Goal: Information Seeking & Learning: Check status

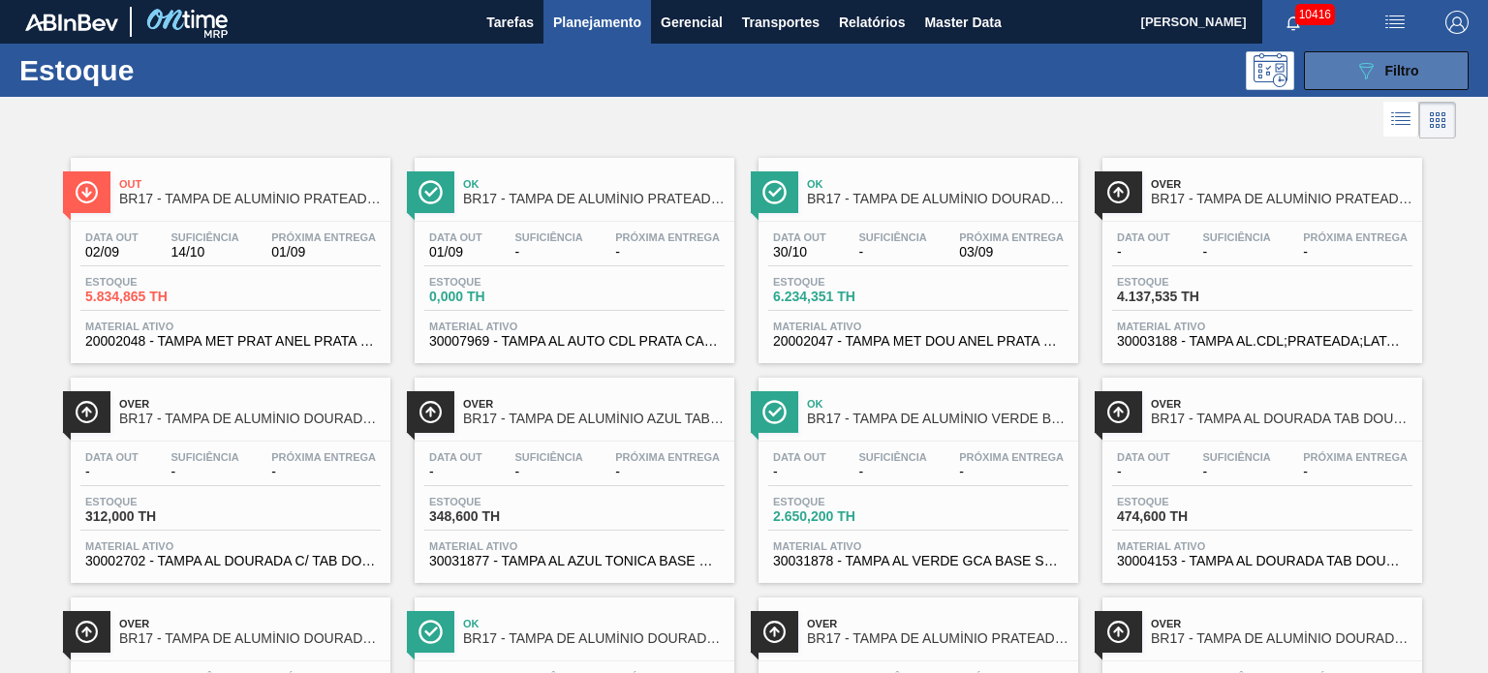
click at [1367, 68] on icon "089F7B8B-B2A5-4AFE-B5C0-19BA573D28AC" at bounding box center [1365, 70] width 23 height 23
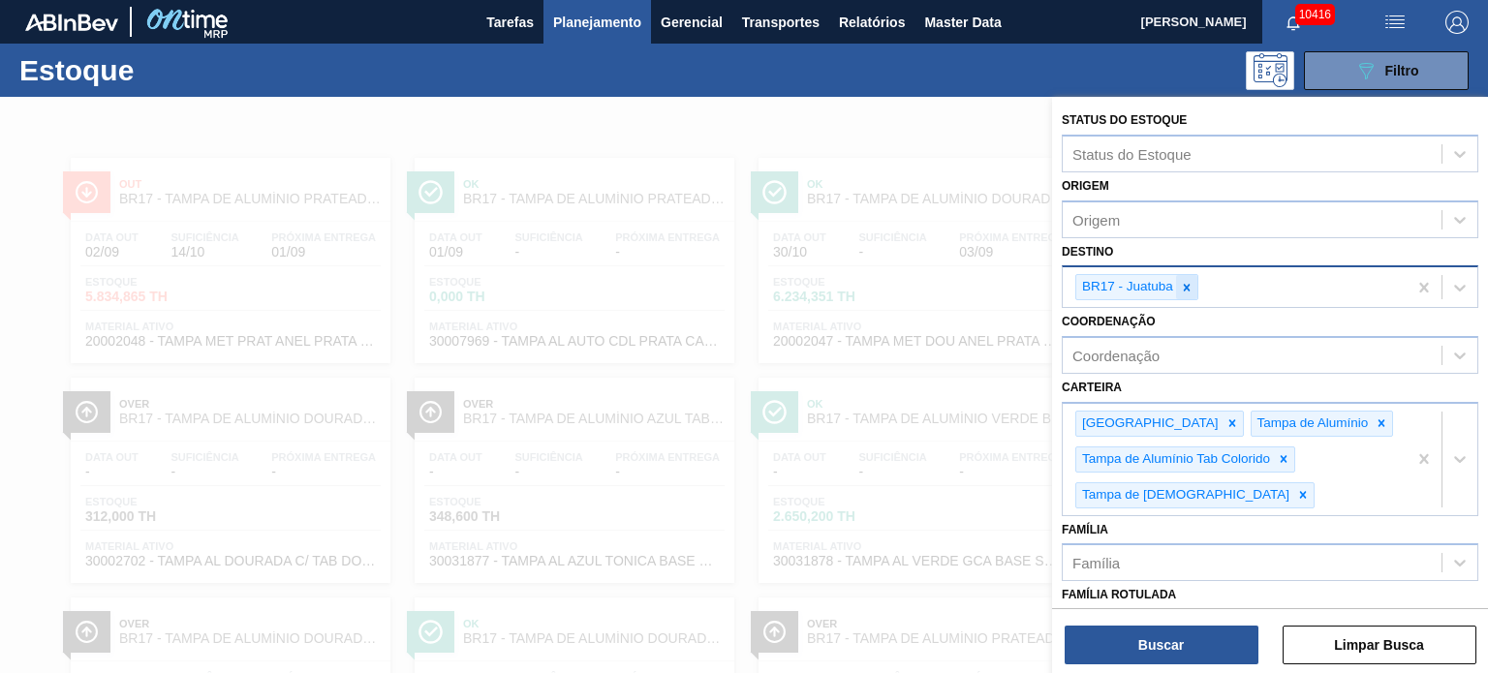
click at [1188, 284] on icon at bounding box center [1187, 287] width 7 height 7
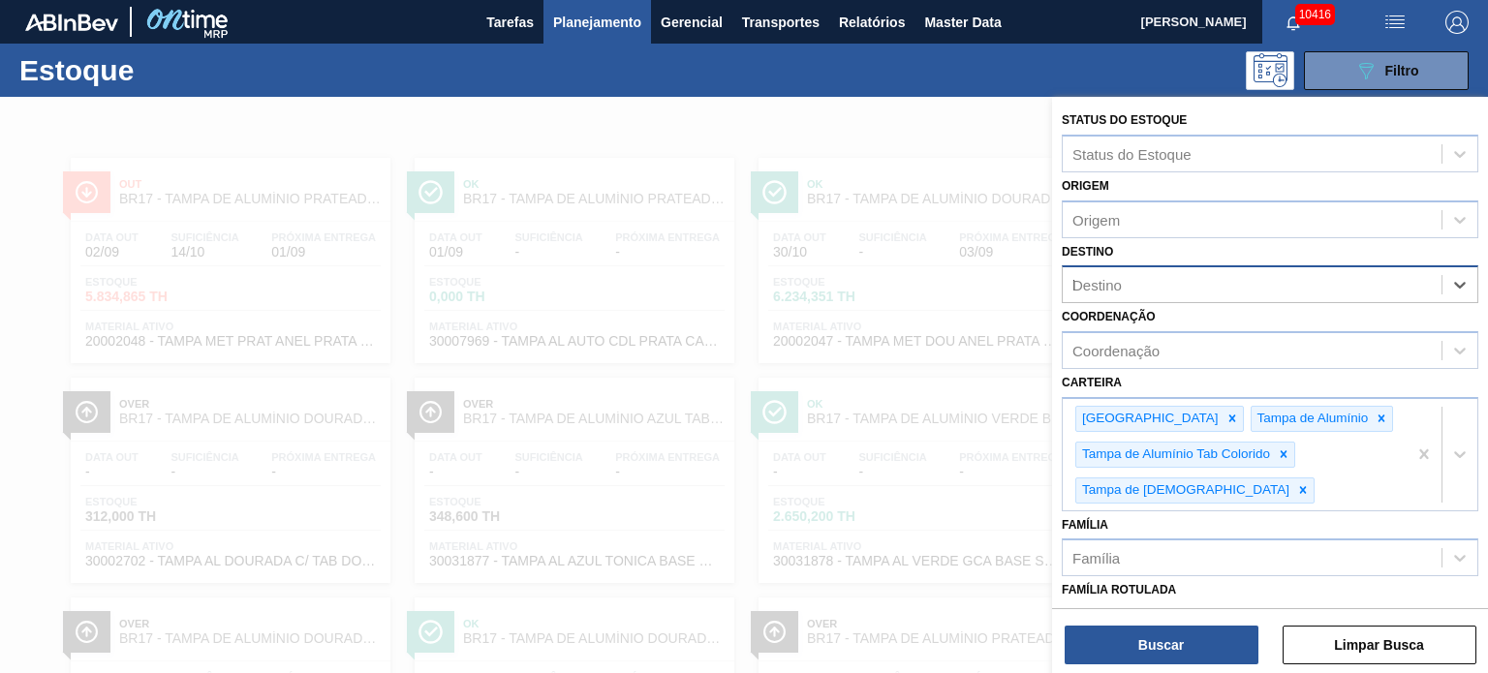
type input "lu"
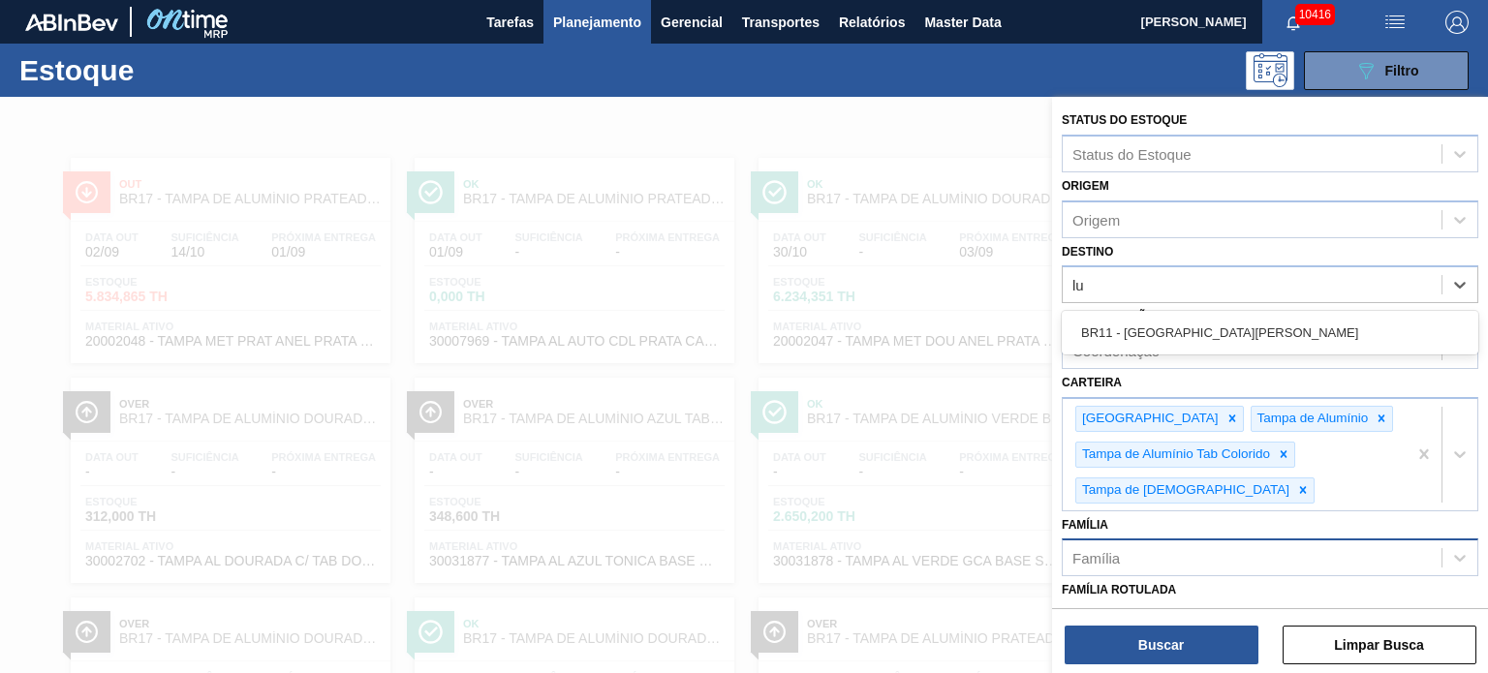
drag, startPoint x: 1287, startPoint y: 331, endPoint x: 1131, endPoint y: 575, distance: 289.6
click at [1282, 335] on div "BR11 - São Luís" at bounding box center [1270, 333] width 416 height 36
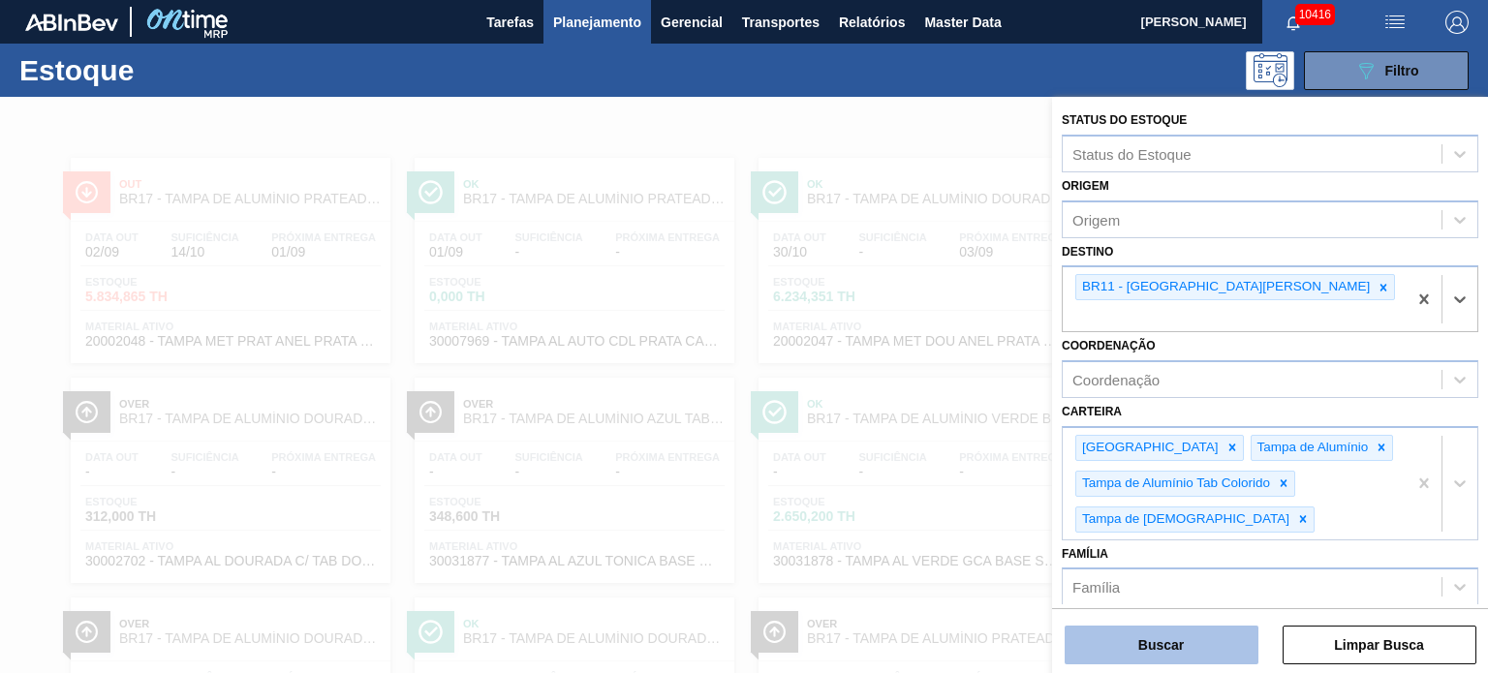
click at [1124, 658] on button "Buscar" at bounding box center [1161, 645] width 194 height 39
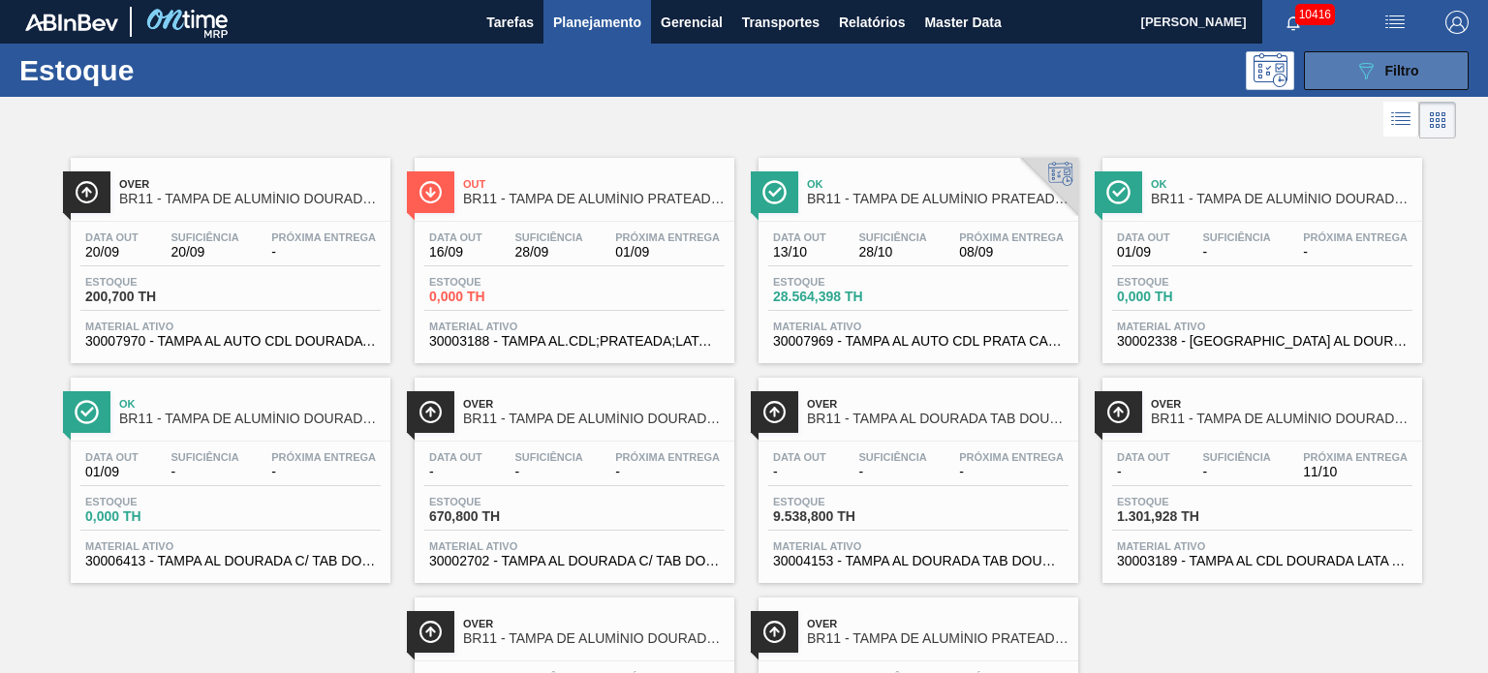
click at [1395, 80] on div "089F7B8B-B2A5-4AFE-B5C0-19BA573D28AC Filtro" at bounding box center [1386, 70] width 65 height 23
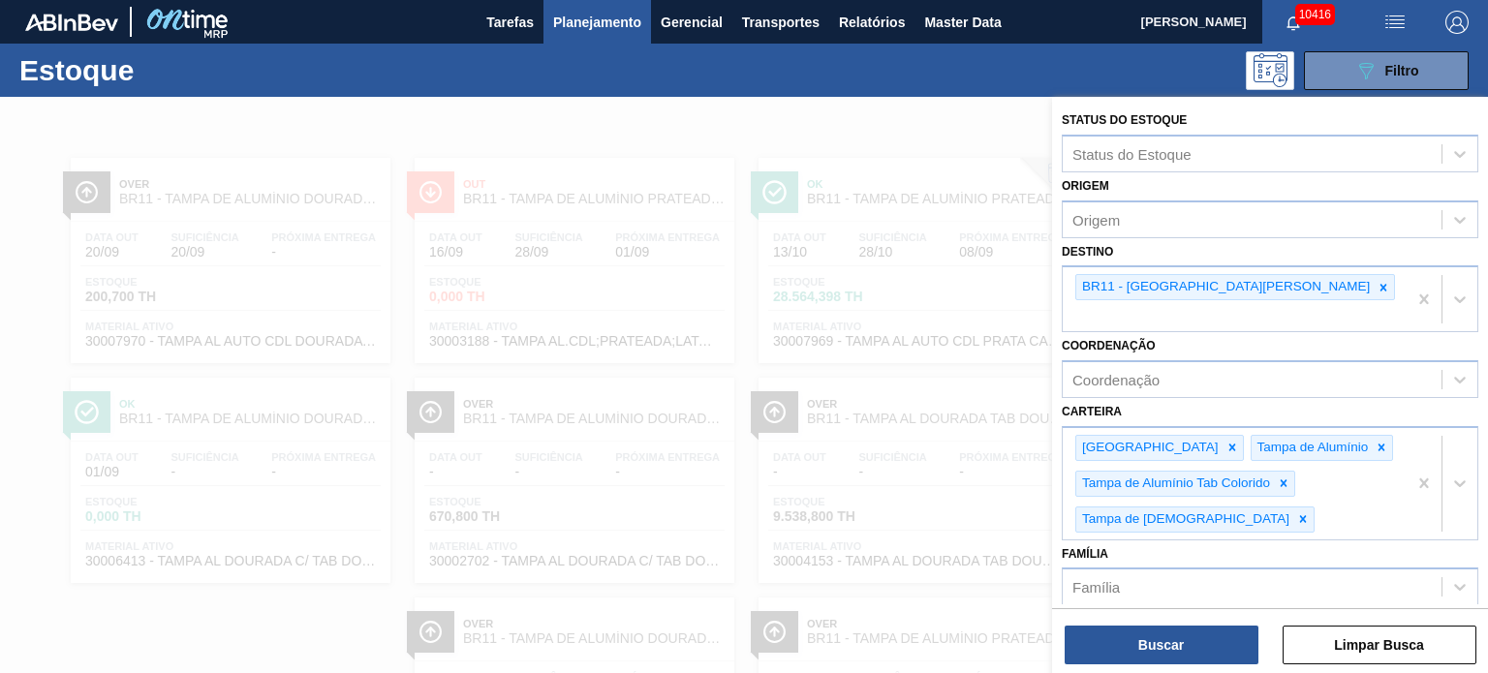
click at [1376, 281] on icon at bounding box center [1383, 288] width 14 height 14
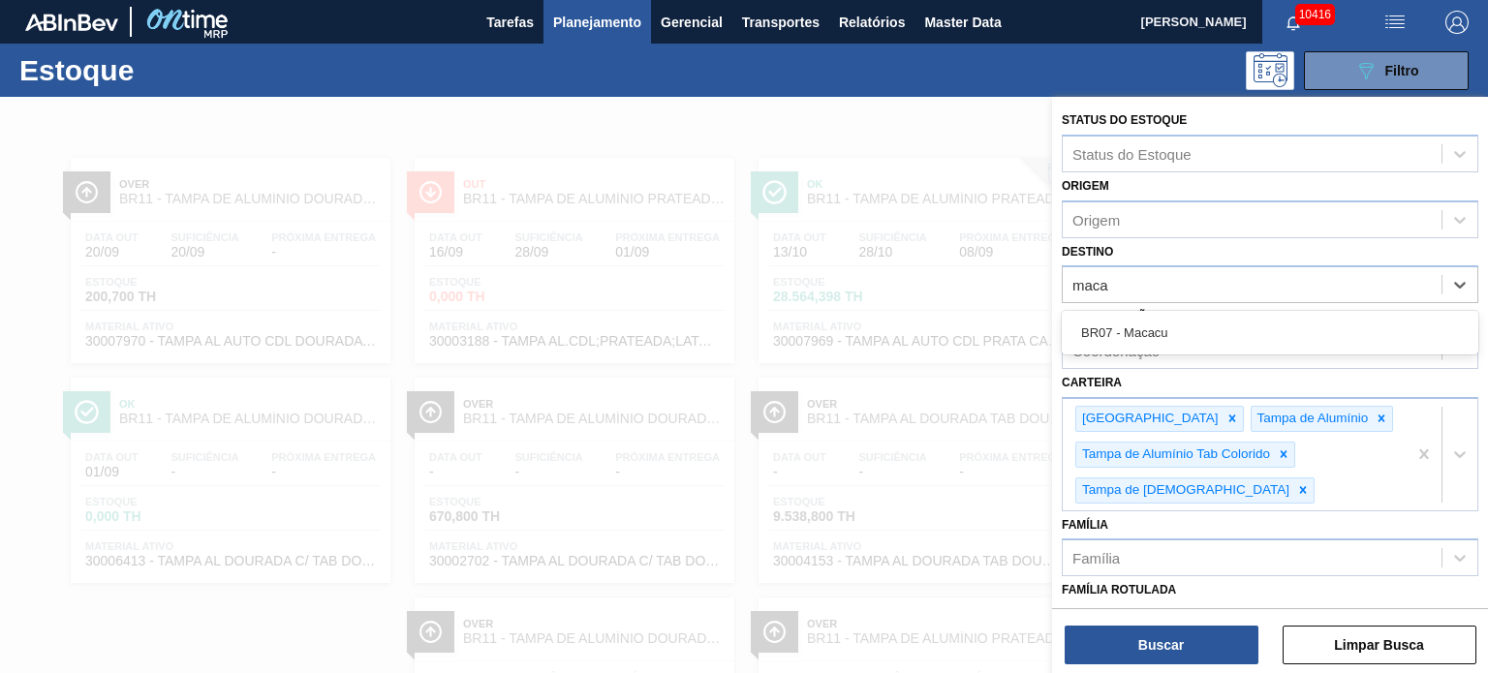
type input "macac"
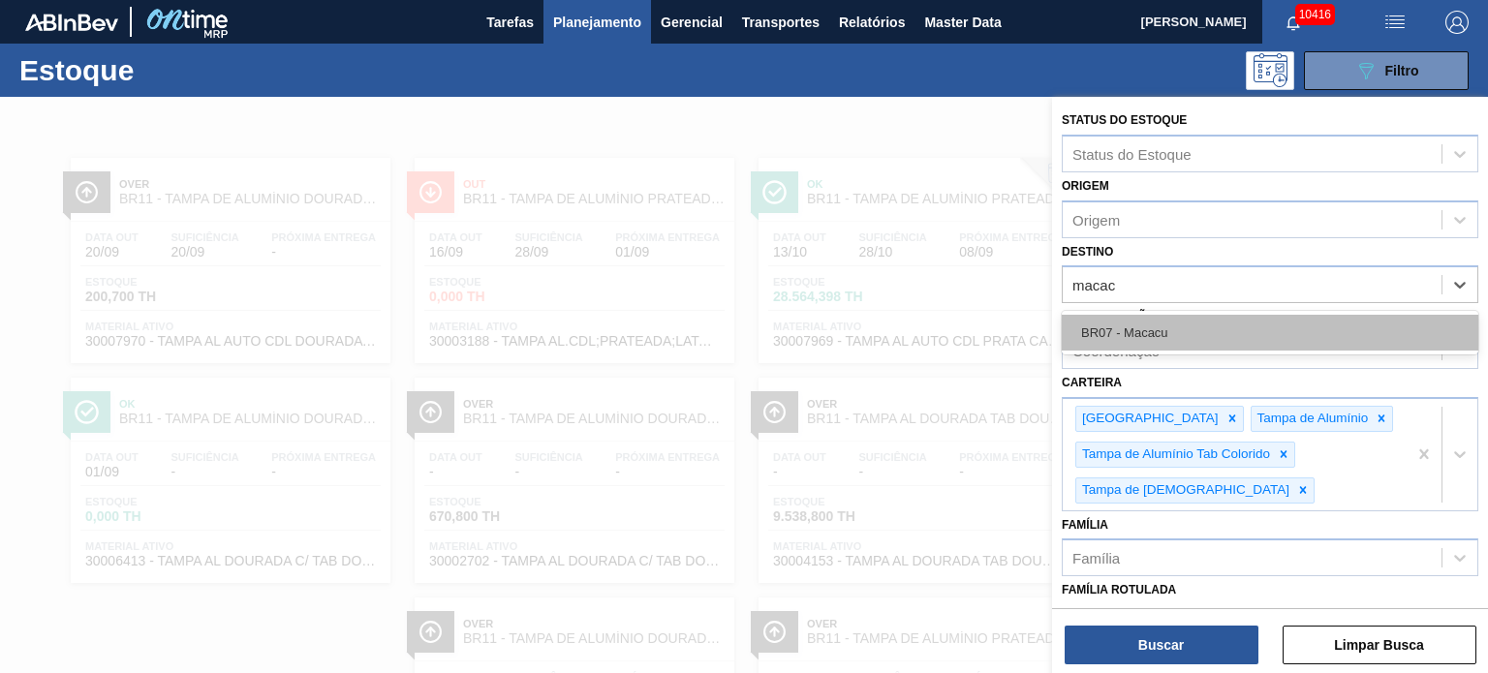
click at [1186, 328] on div "BR07 - Macacu" at bounding box center [1270, 333] width 416 height 36
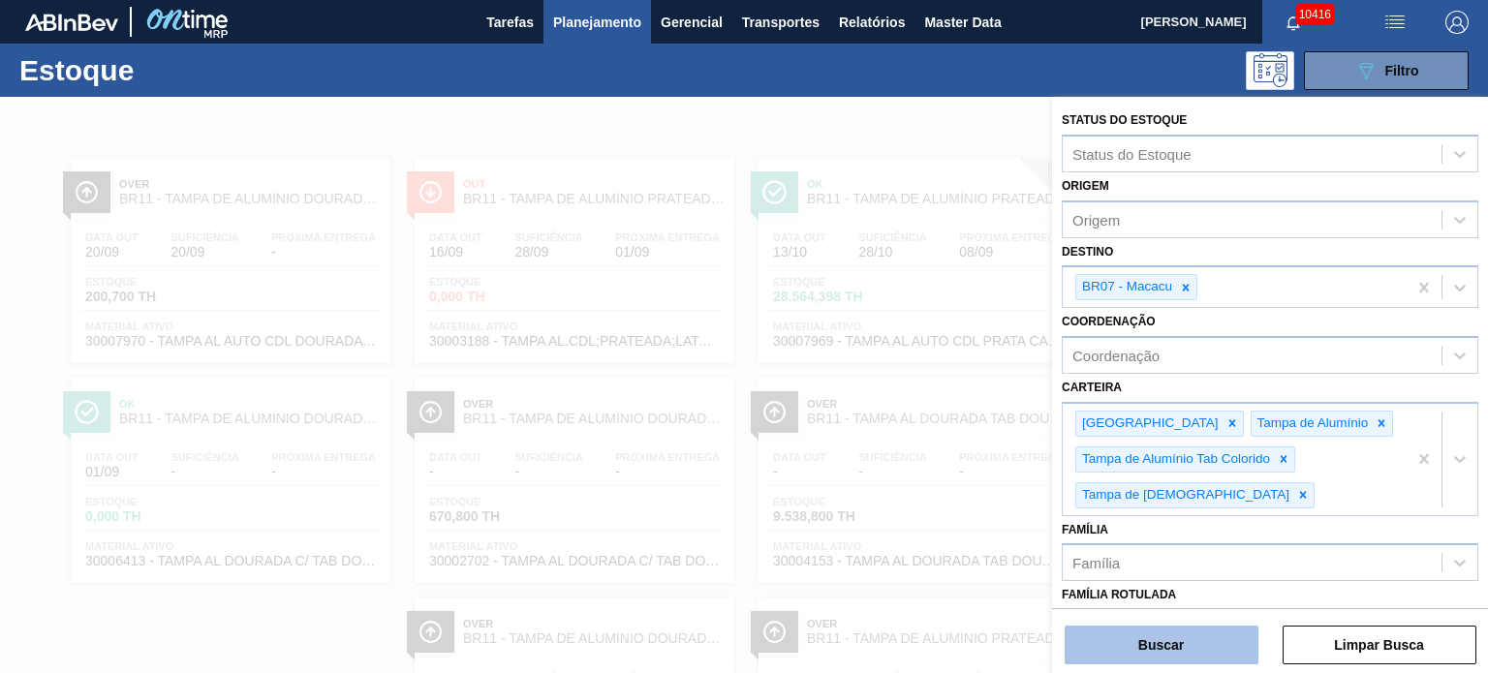
click at [1146, 660] on button "Buscar" at bounding box center [1161, 645] width 194 height 39
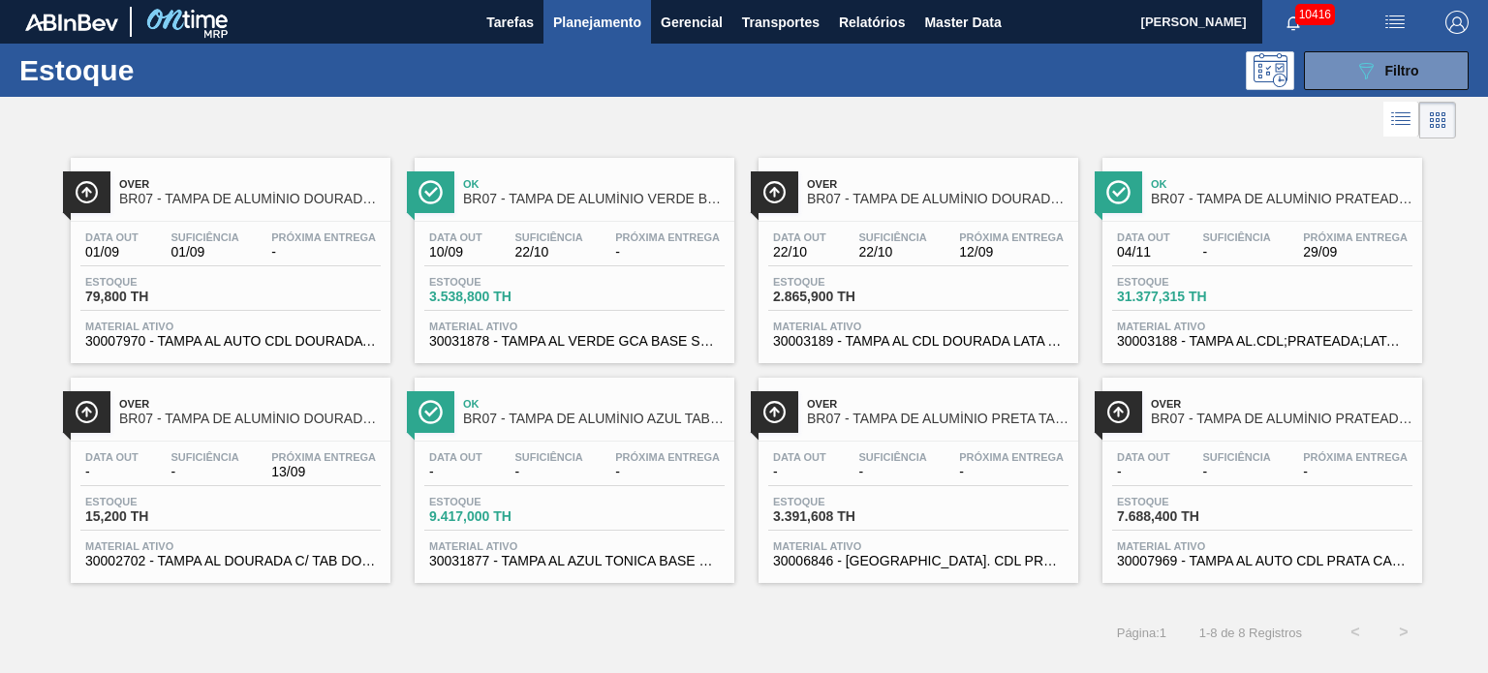
click at [463, 609] on div "Página : 1 1 - 8 de 8 Registros < >" at bounding box center [714, 632] width 1428 height 48
click at [1422, 73] on button "089F7B8B-B2A5-4AFE-B5C0-19BA573D28AC Filtro" at bounding box center [1386, 70] width 165 height 39
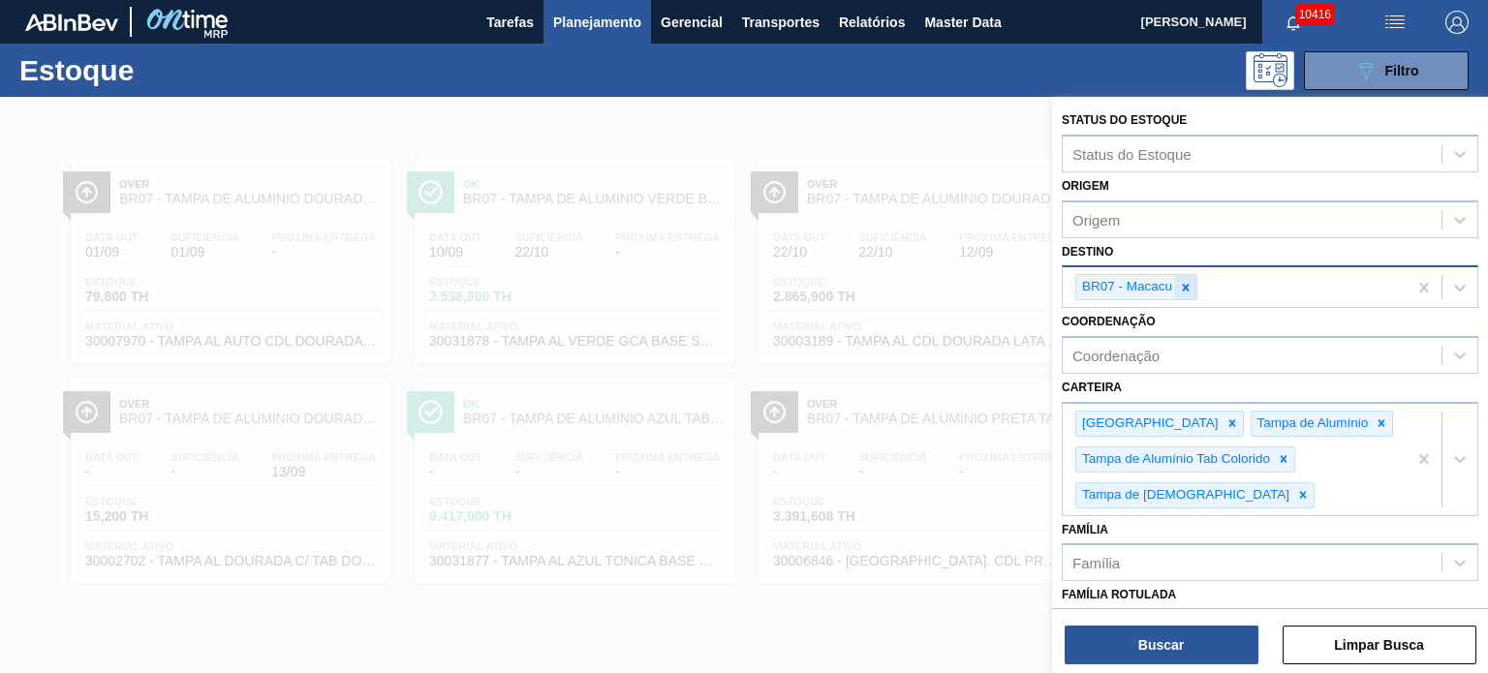
click at [1186, 289] on icon at bounding box center [1186, 287] width 7 height 7
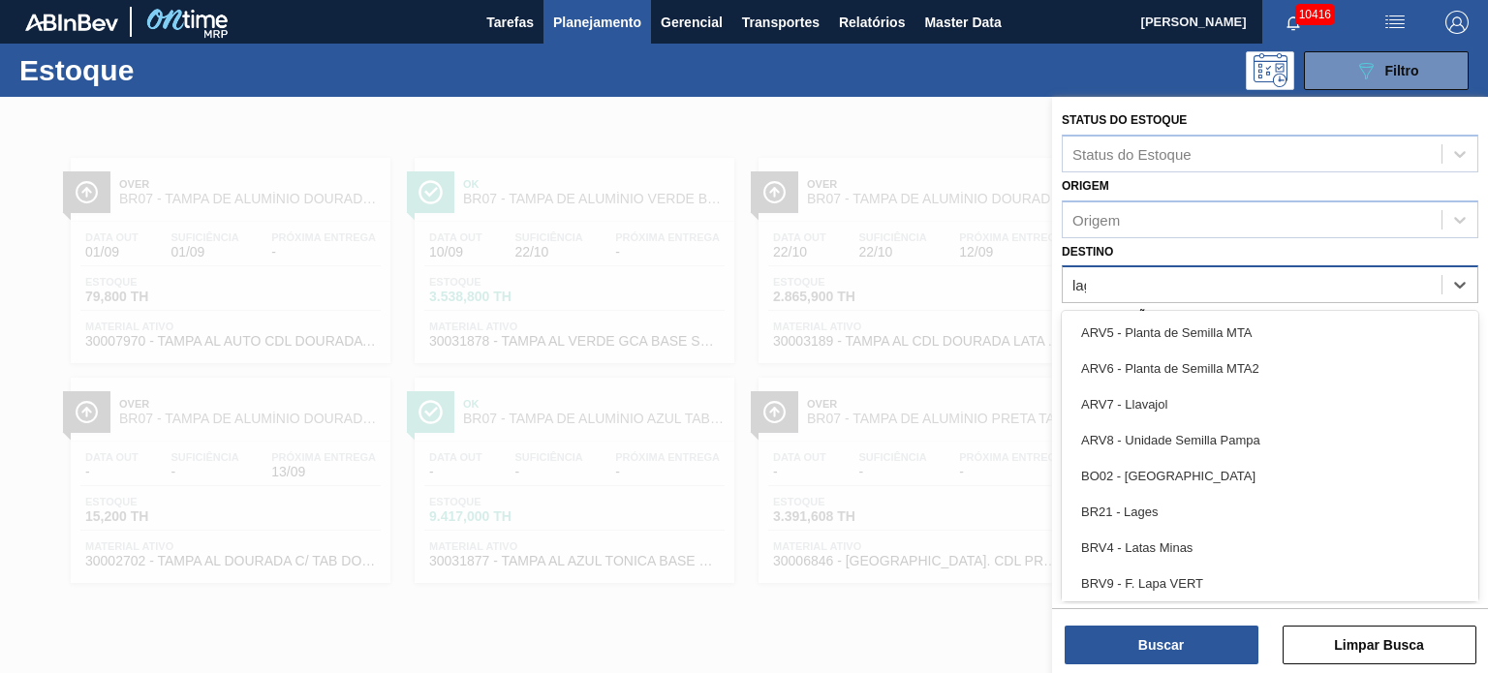
type input "lage"
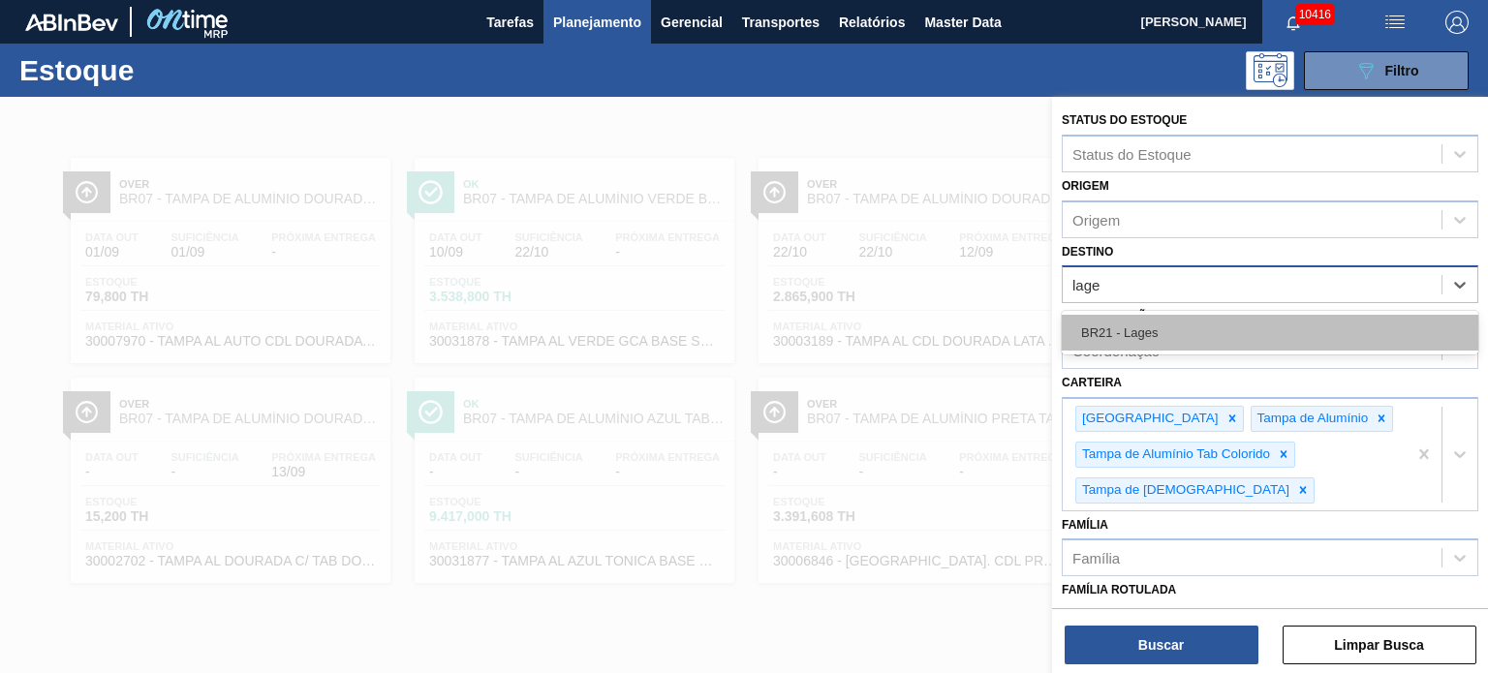
click at [1263, 315] on div "BR21 - Lages" at bounding box center [1270, 333] width 416 height 36
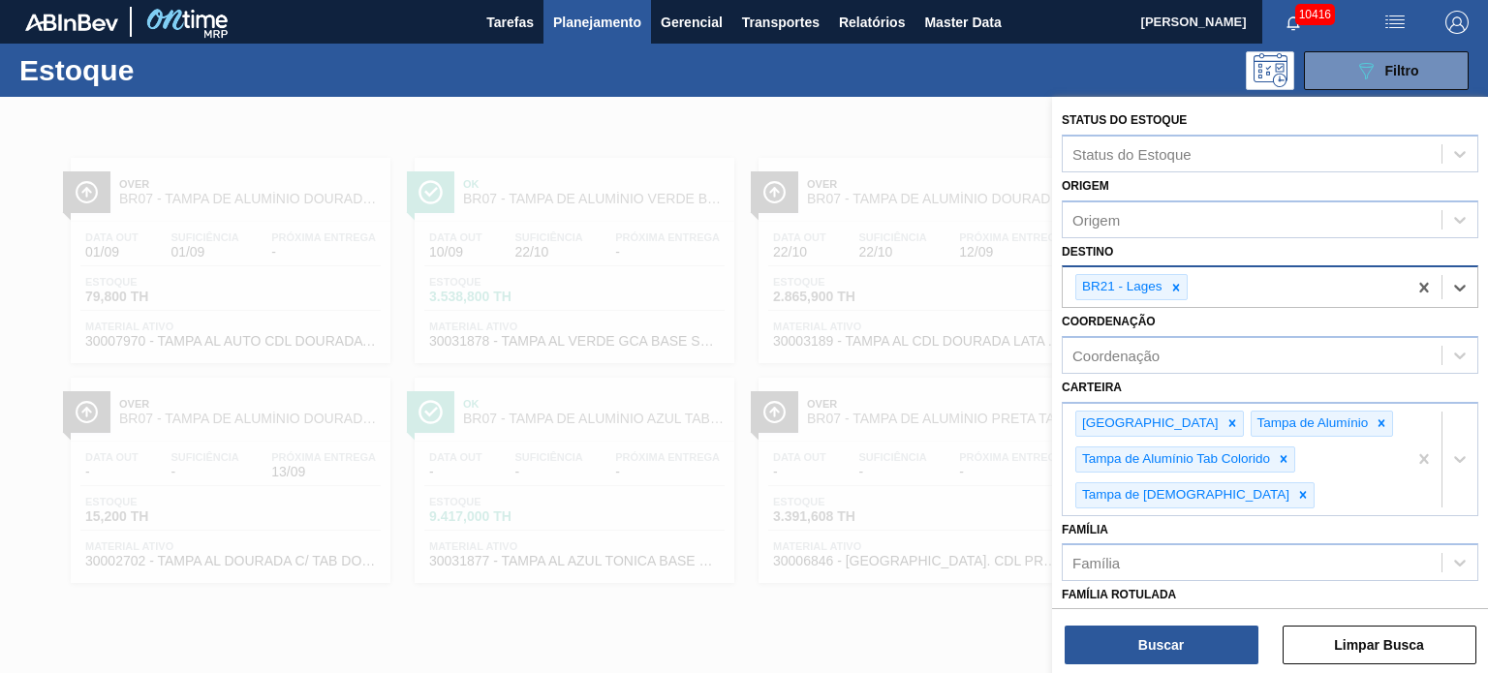
click at [1187, 621] on div "Buscar Limpar Busca" at bounding box center [1270, 635] width 436 height 54
click at [1182, 637] on button "Buscar" at bounding box center [1161, 645] width 194 height 39
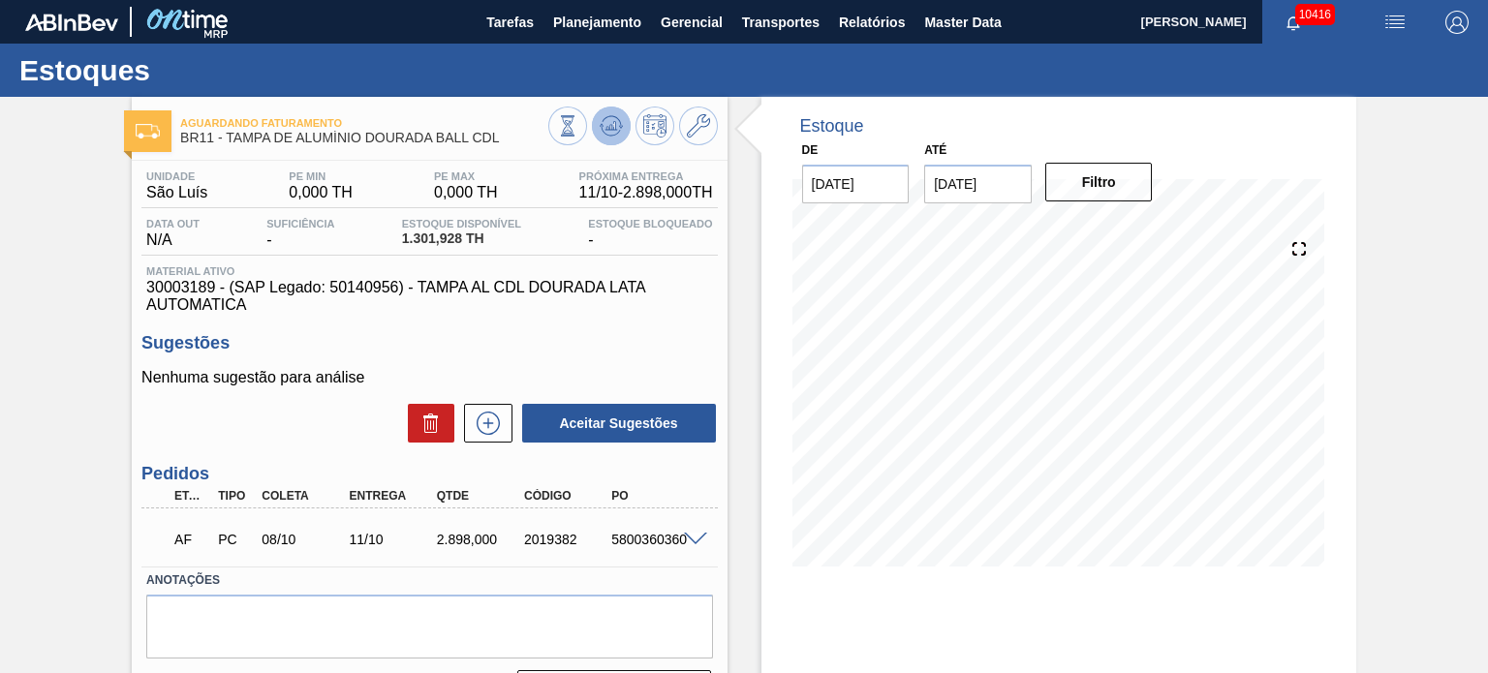
click at [601, 127] on icon at bounding box center [611, 125] width 23 height 23
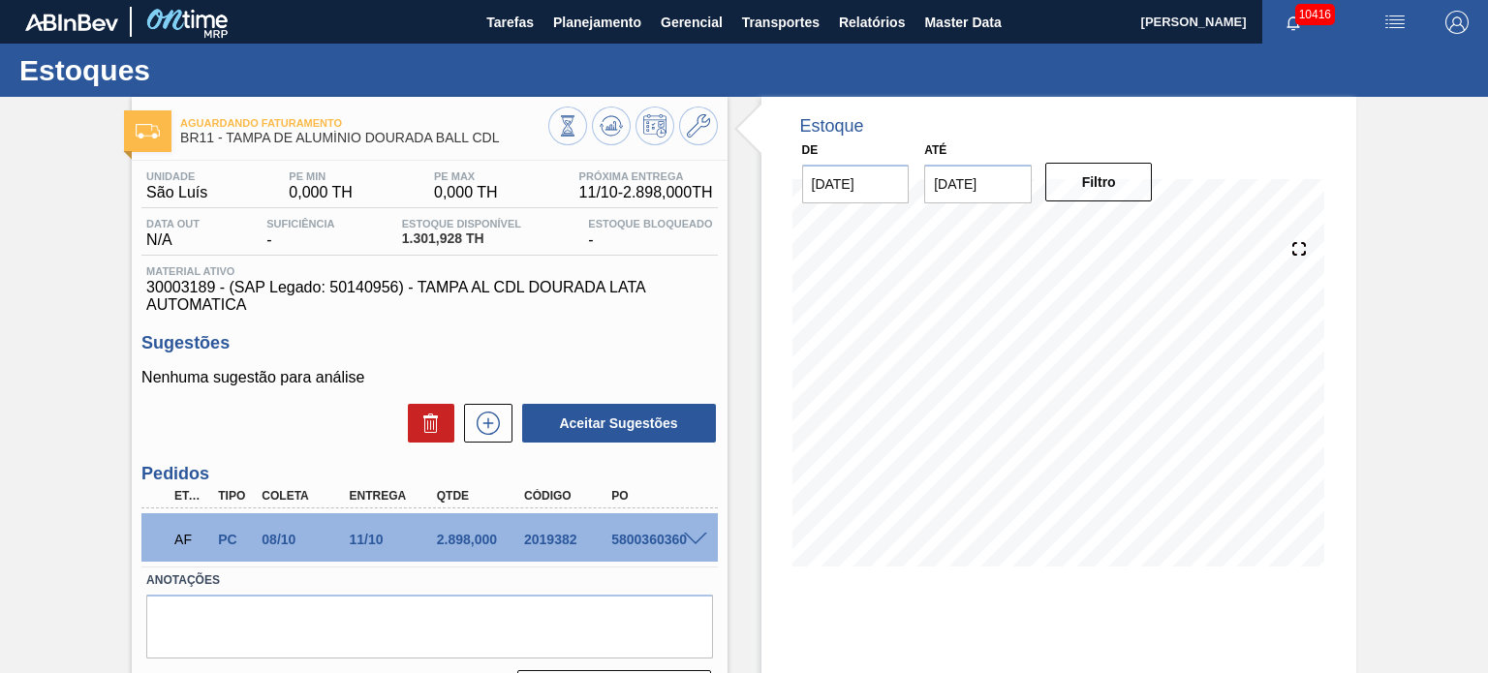
click at [972, 181] on input "15/09/2025" at bounding box center [978, 184] width 108 height 39
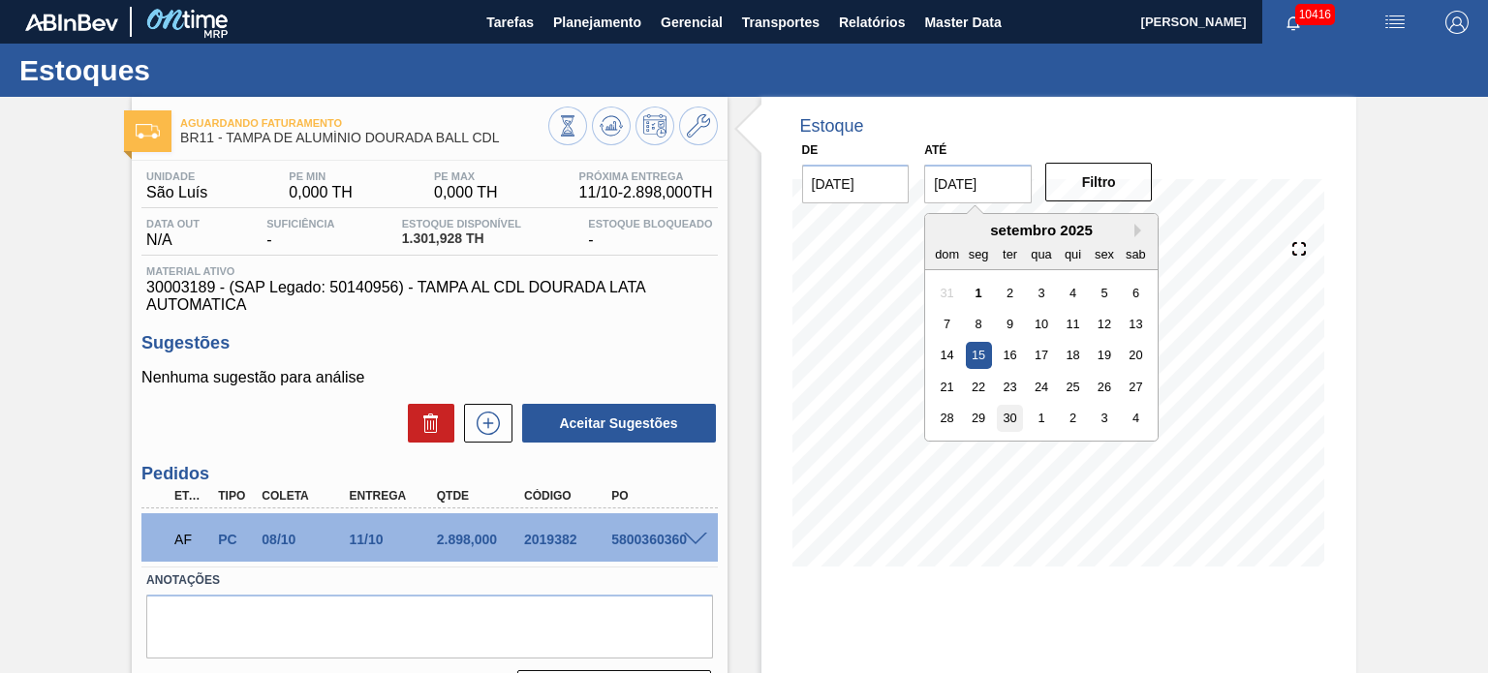
click at [1007, 415] on div "30" at bounding box center [1010, 418] width 26 height 26
type input "[DATE]"
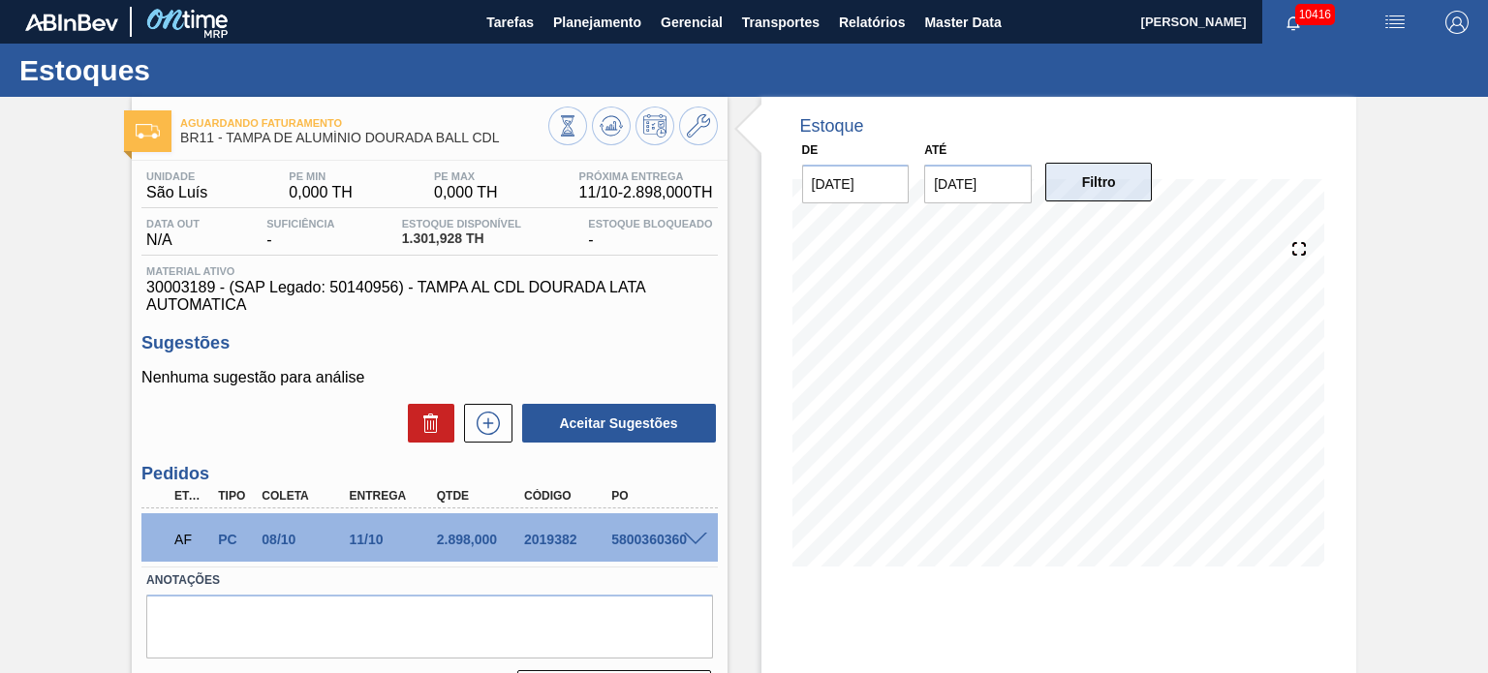
click at [1112, 166] on button "Filtro" at bounding box center [1099, 182] width 108 height 39
click at [617, 130] on icon at bounding box center [611, 125] width 23 height 23
drag, startPoint x: 147, startPoint y: 290, endPoint x: 213, endPoint y: 293, distance: 66.0
click at [213, 293] on span "30003189 - (SAP Legado: 50140956) - TAMPA AL CDL DOURADA LATA AUTOMATICA" at bounding box center [429, 296] width 566 height 35
copy span "30003189"
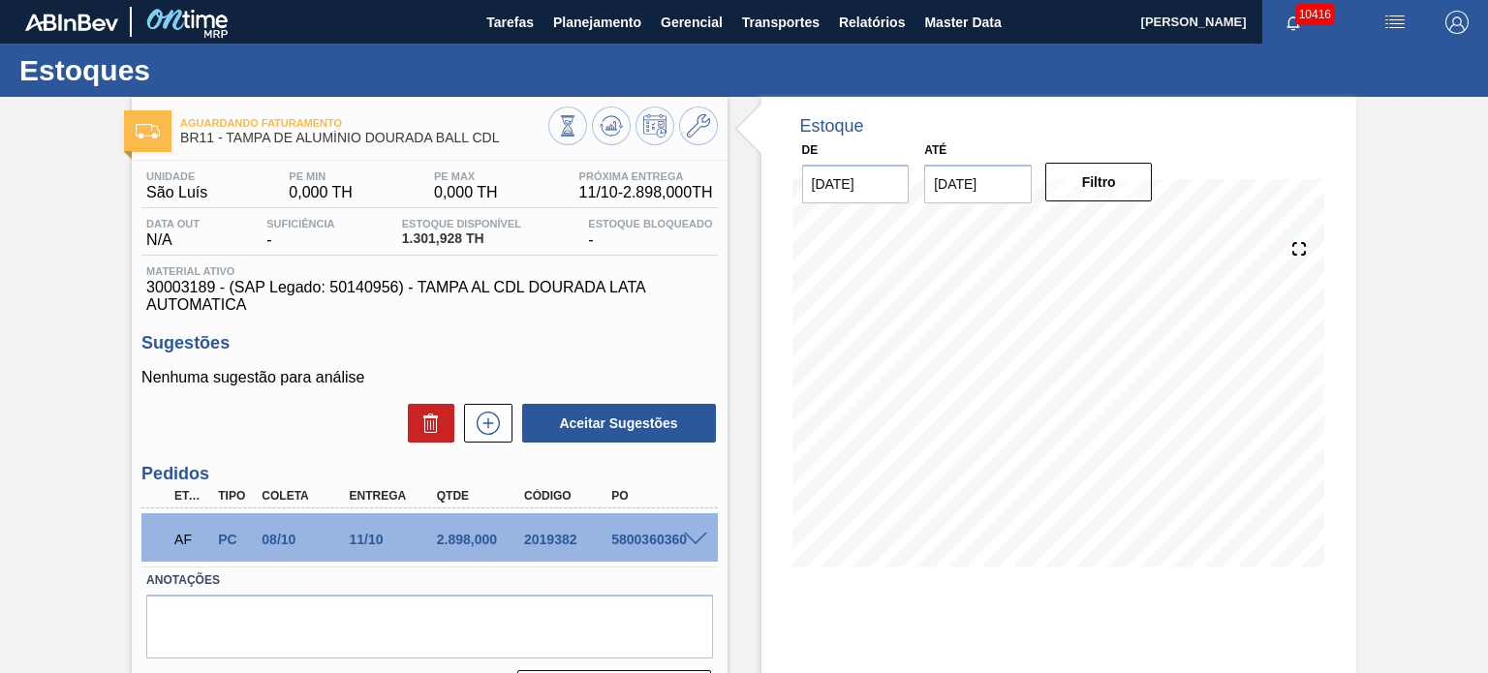
click at [1411, 420] on div "Aguardando Faturamento BR11 - TAMPA DE ALUMÍNIO DOURADA BALL CDL Unidade São Lu…" at bounding box center [744, 465] width 1488 height 736
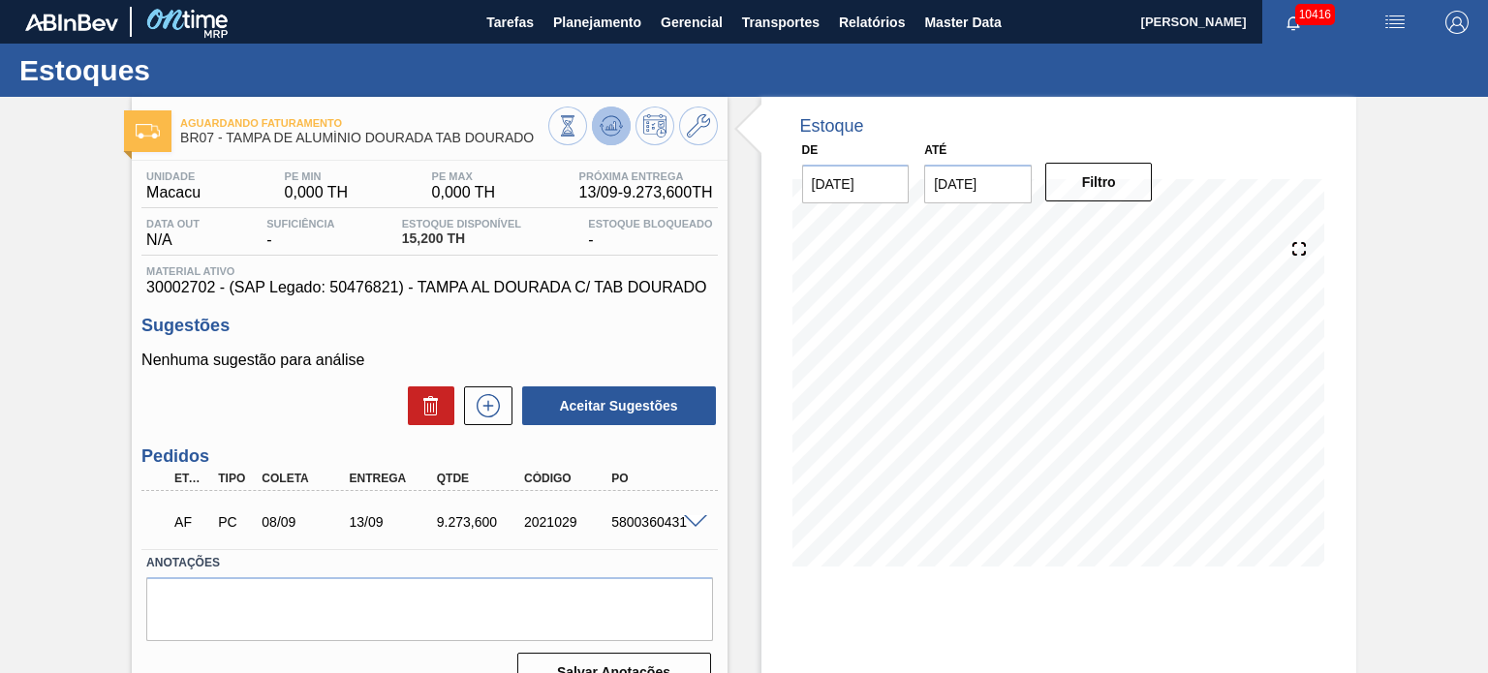
click at [611, 120] on icon at bounding box center [611, 125] width 23 height 23
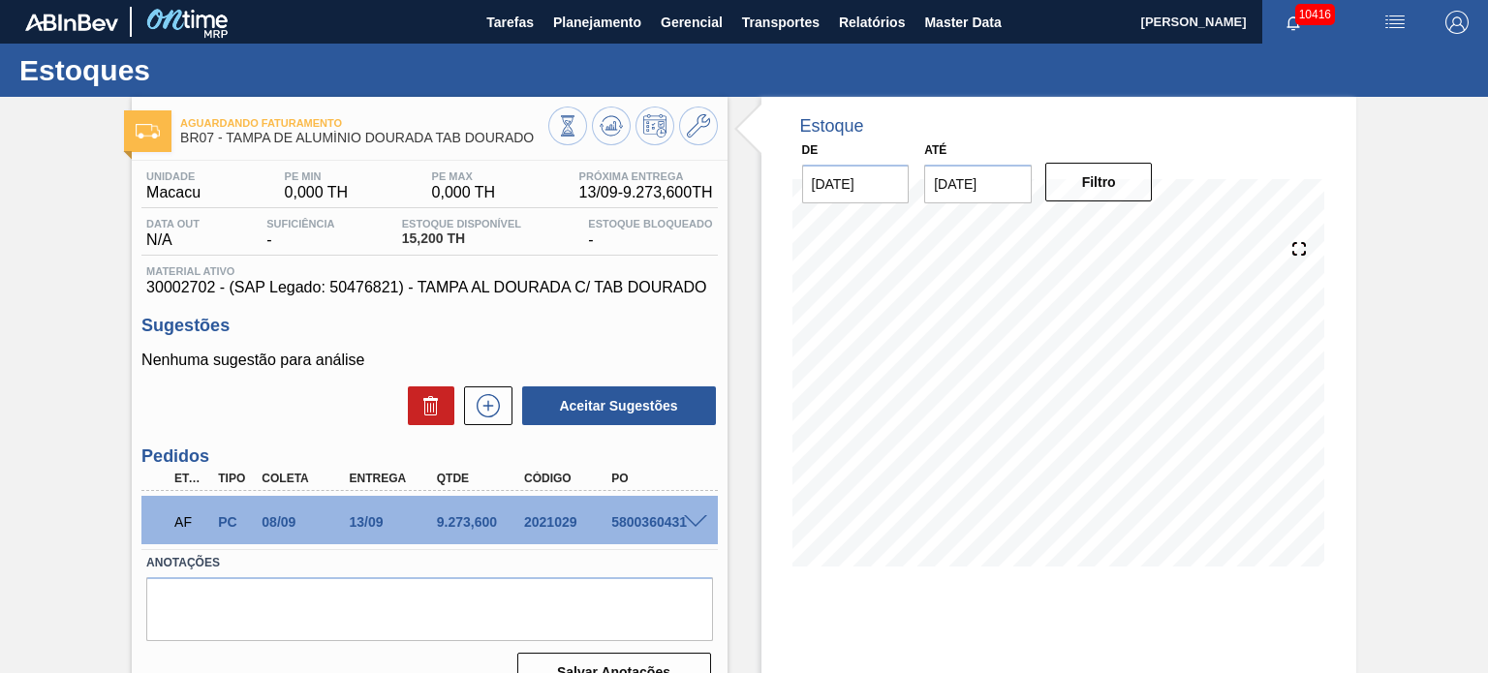
click at [684, 518] on span at bounding box center [695, 522] width 23 height 15
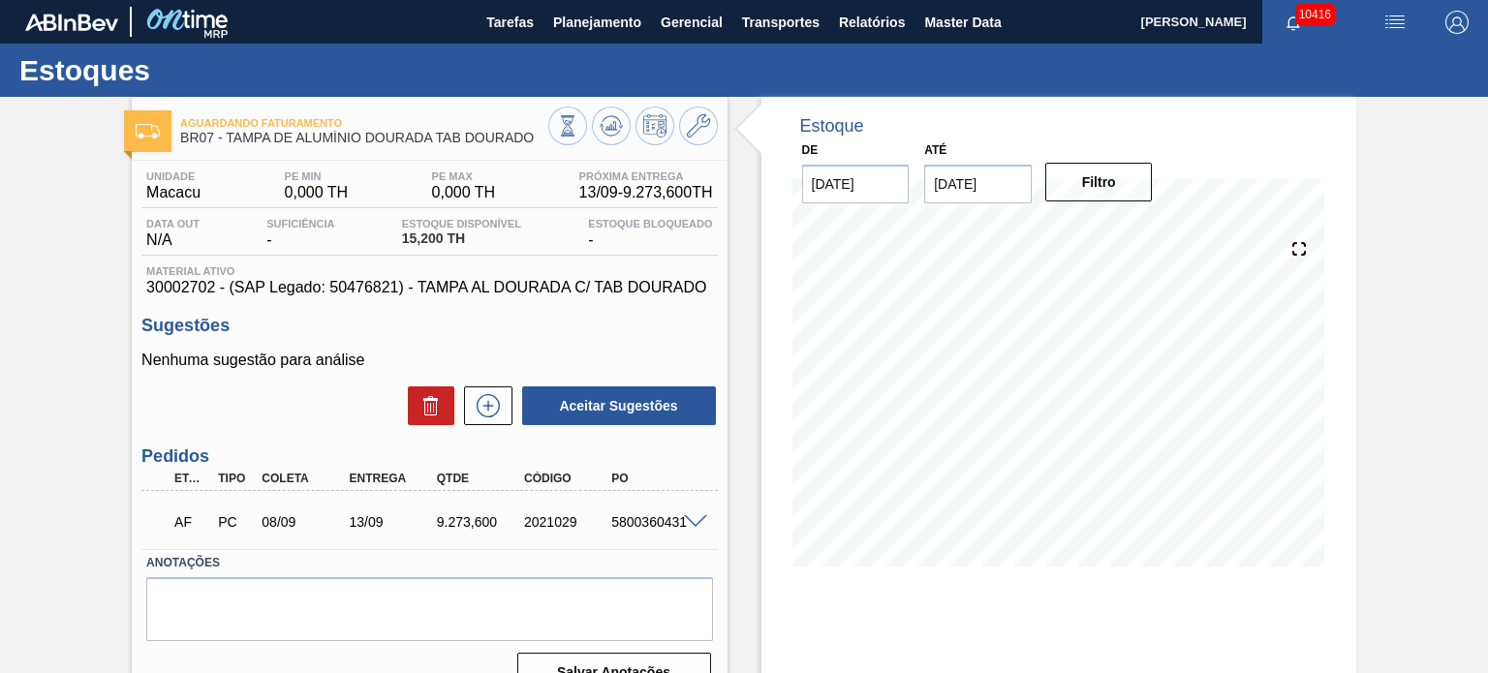
click at [699, 522] on span at bounding box center [695, 522] width 23 height 15
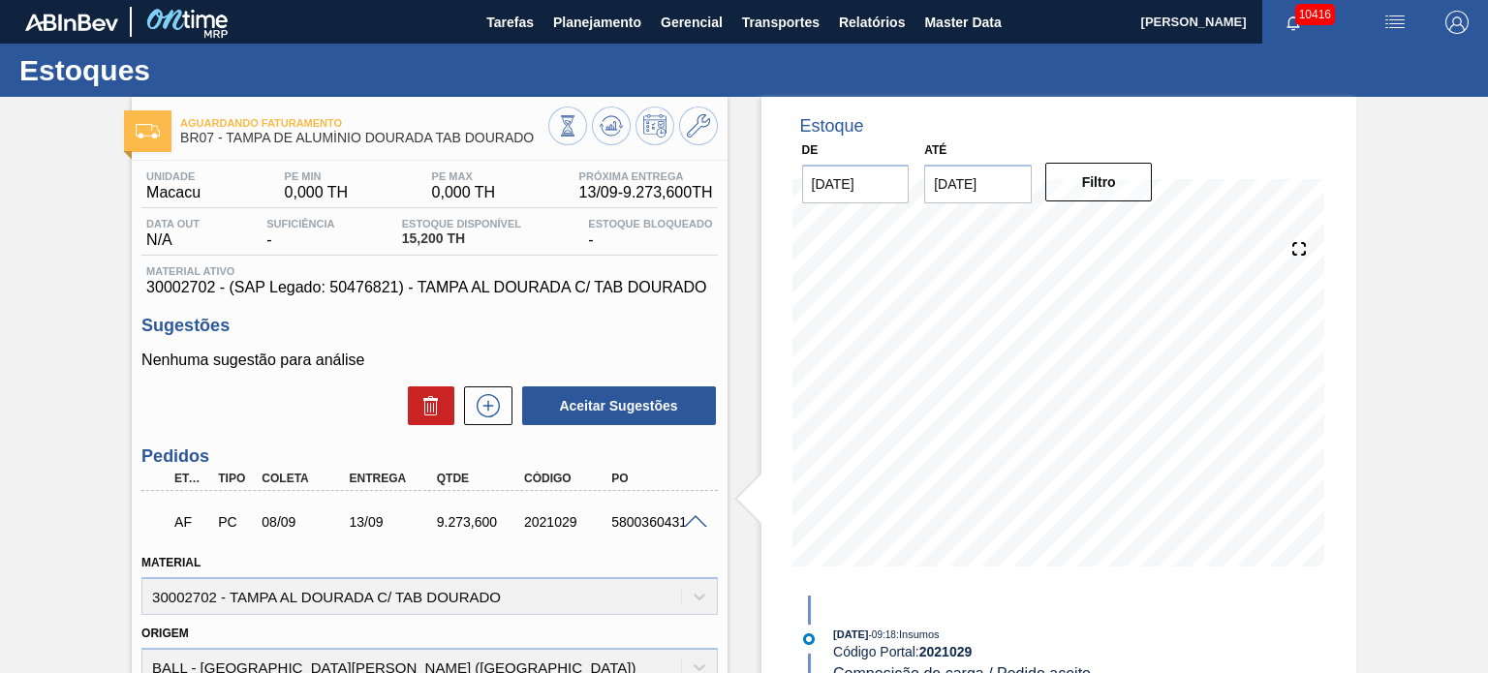
click at [684, 526] on span at bounding box center [695, 522] width 23 height 15
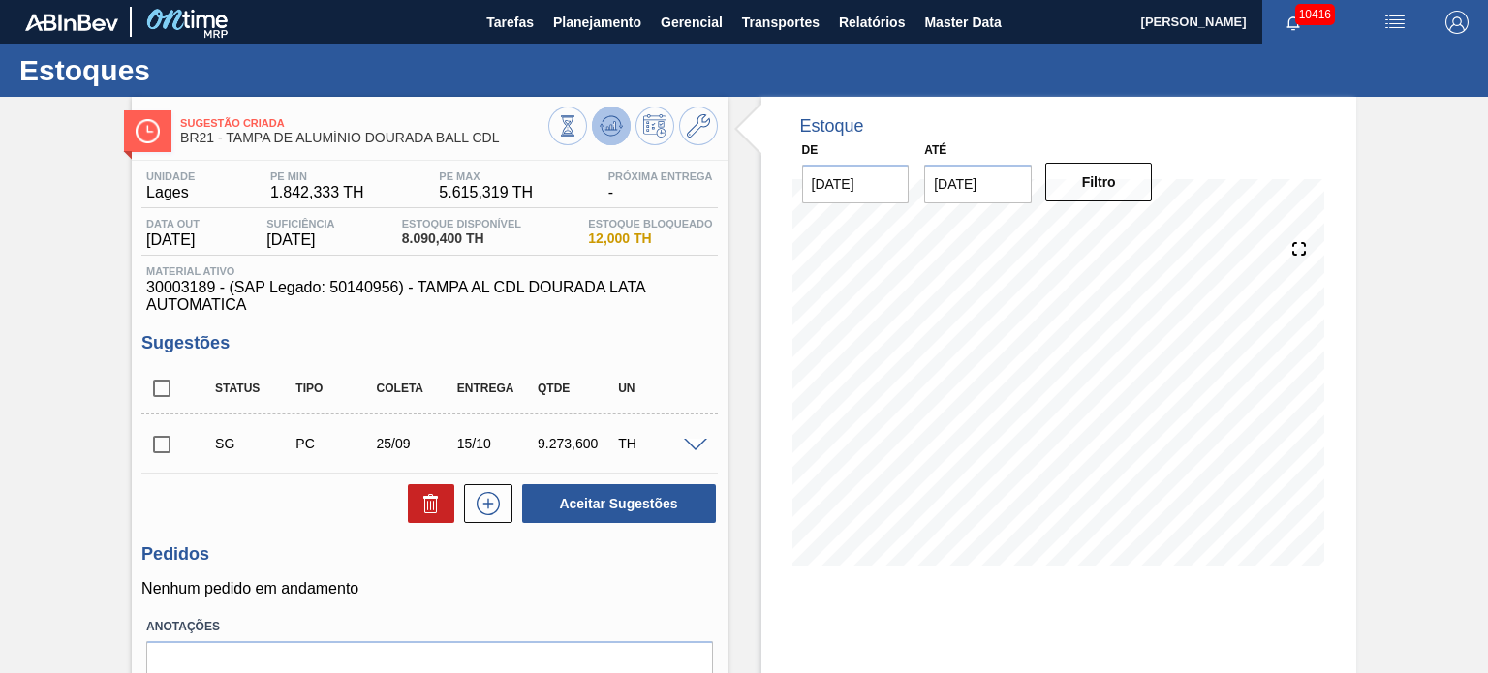
click at [600, 126] on icon at bounding box center [602, 125] width 4 height 3
drag, startPoint x: 139, startPoint y: 287, endPoint x: 213, endPoint y: 290, distance: 73.7
click at [213, 290] on div "Unidade Lages PE MIN 1.842,333 TH PE MAX 5.615,319 TH Próxima Entrega - Data ou…" at bounding box center [429, 461] width 595 height 601
copy span "30003189"
click at [987, 173] on input "[DATE]" at bounding box center [978, 184] width 108 height 39
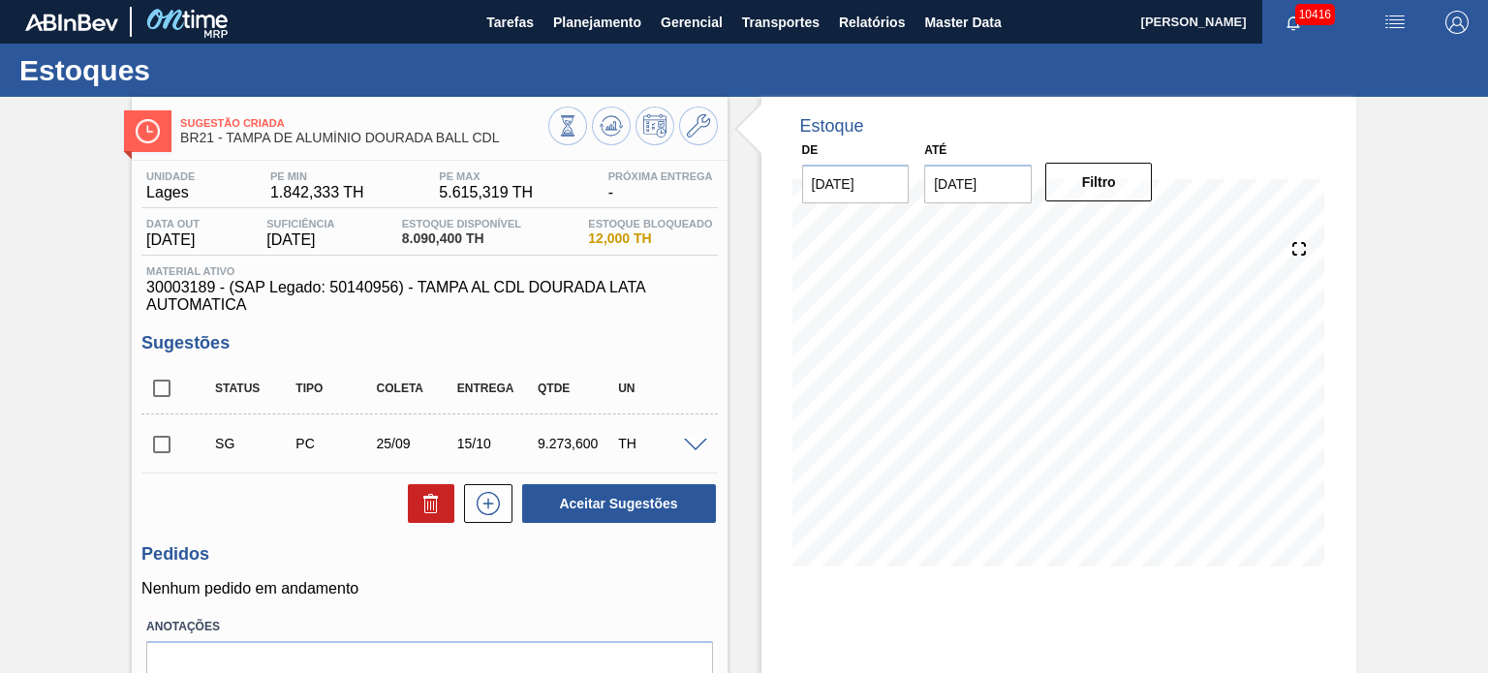
click at [1011, 181] on input "[DATE]" at bounding box center [978, 184] width 108 height 39
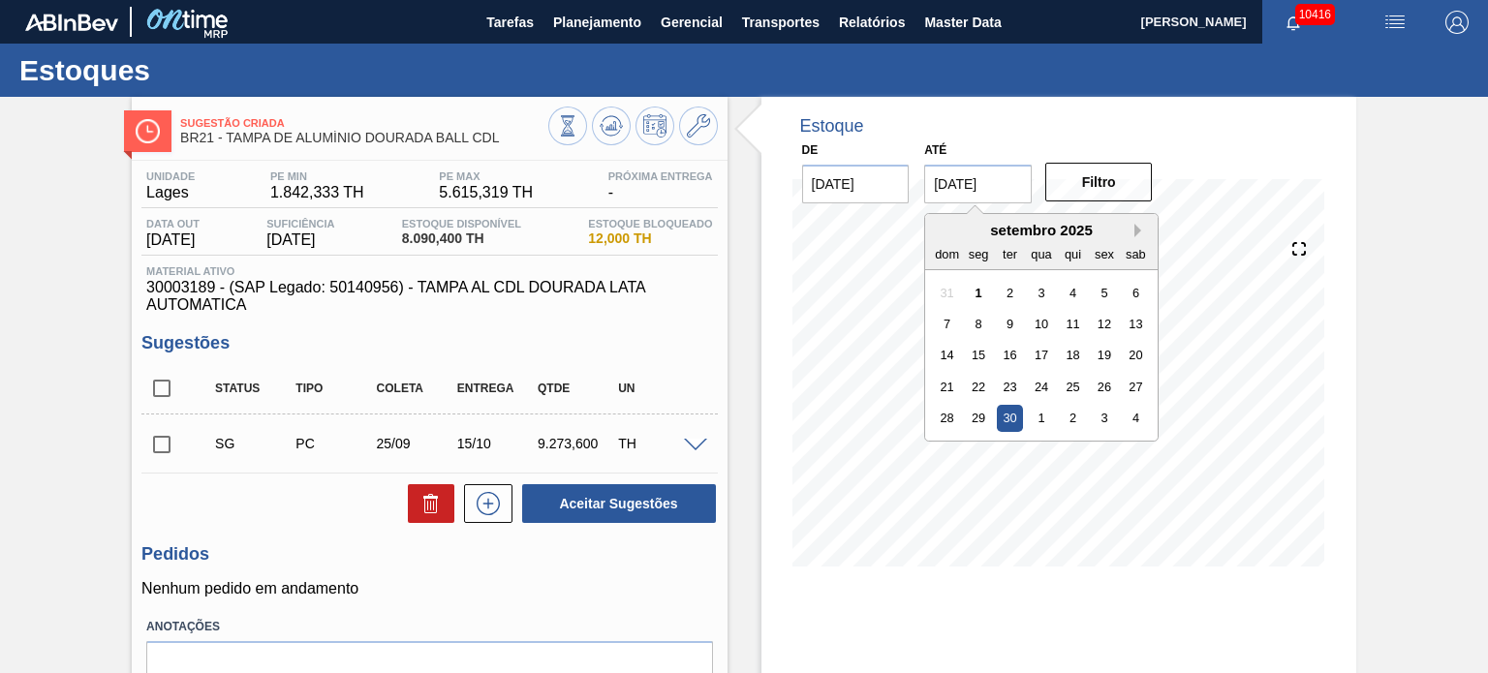
click at [1135, 224] on button "Next Month" at bounding box center [1141, 231] width 14 height 14
click at [1070, 426] on div "30" at bounding box center [1073, 418] width 26 height 26
type input "30/10/2025"
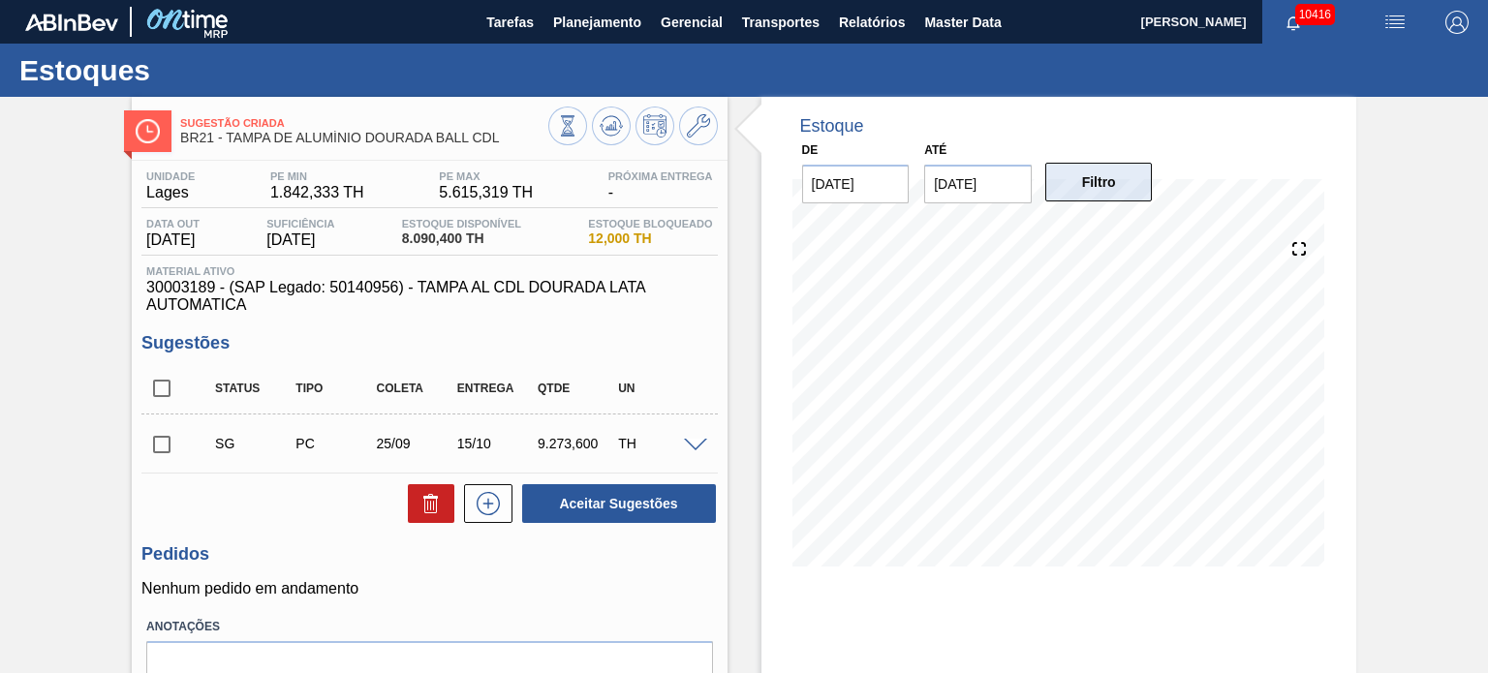
click at [1077, 194] on button "Filtro" at bounding box center [1099, 182] width 108 height 39
click at [713, 608] on div "Unidade Lages PE MIN 1.842,333 TH PE MAX 5.615,319 TH Próxima Entrega - Data ou…" at bounding box center [429, 461] width 595 height 601
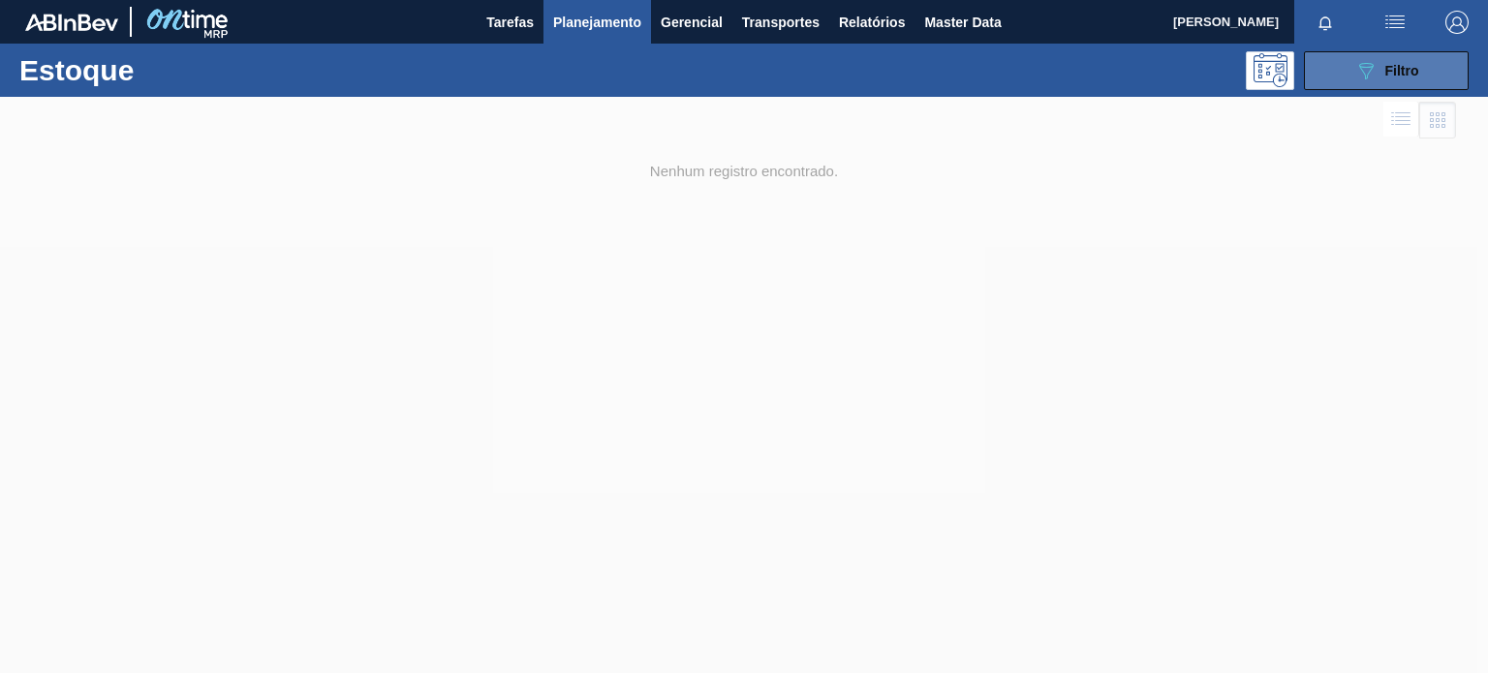
click at [1413, 67] on span "Filtro" at bounding box center [1402, 70] width 34 height 15
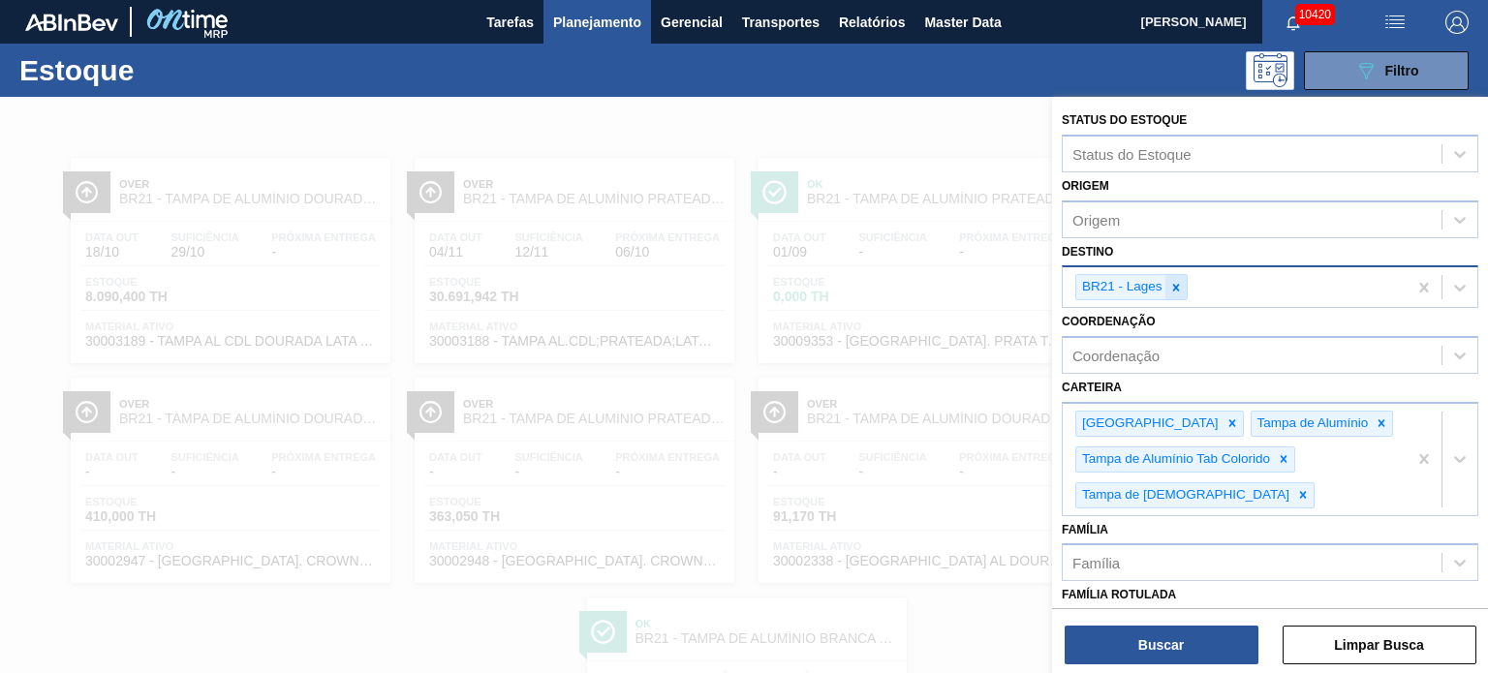
click at [1174, 281] on icon at bounding box center [1176, 288] width 14 height 14
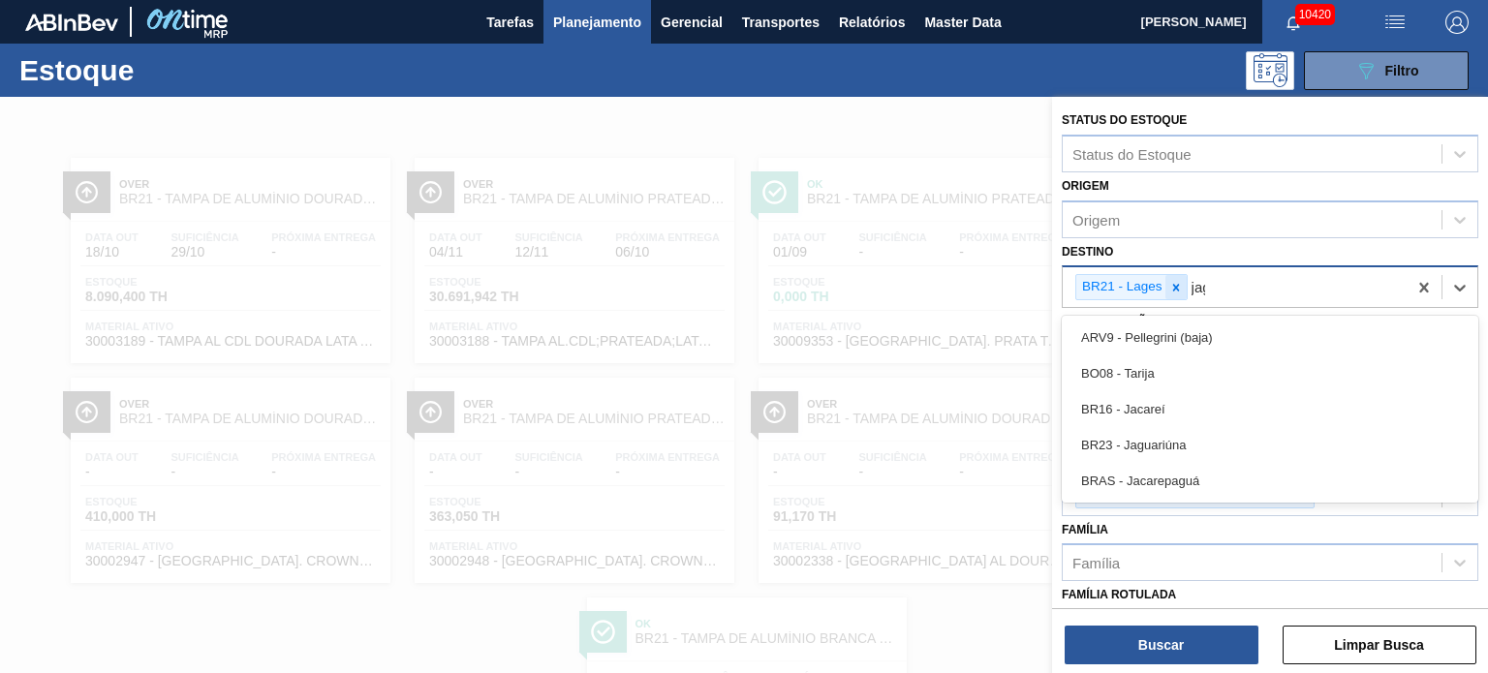
type input "jagu"
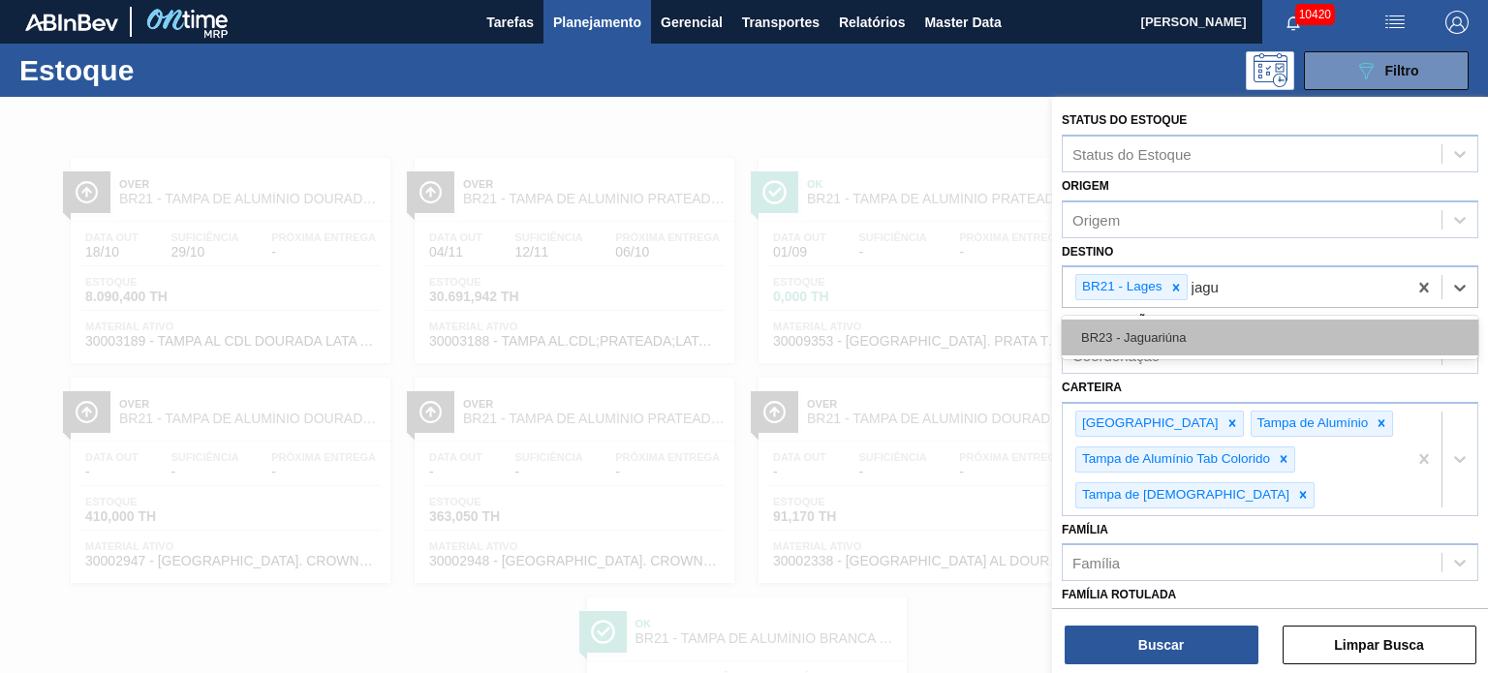
click at [1155, 333] on div "BR23 - Jaguariúna" at bounding box center [1270, 338] width 416 height 36
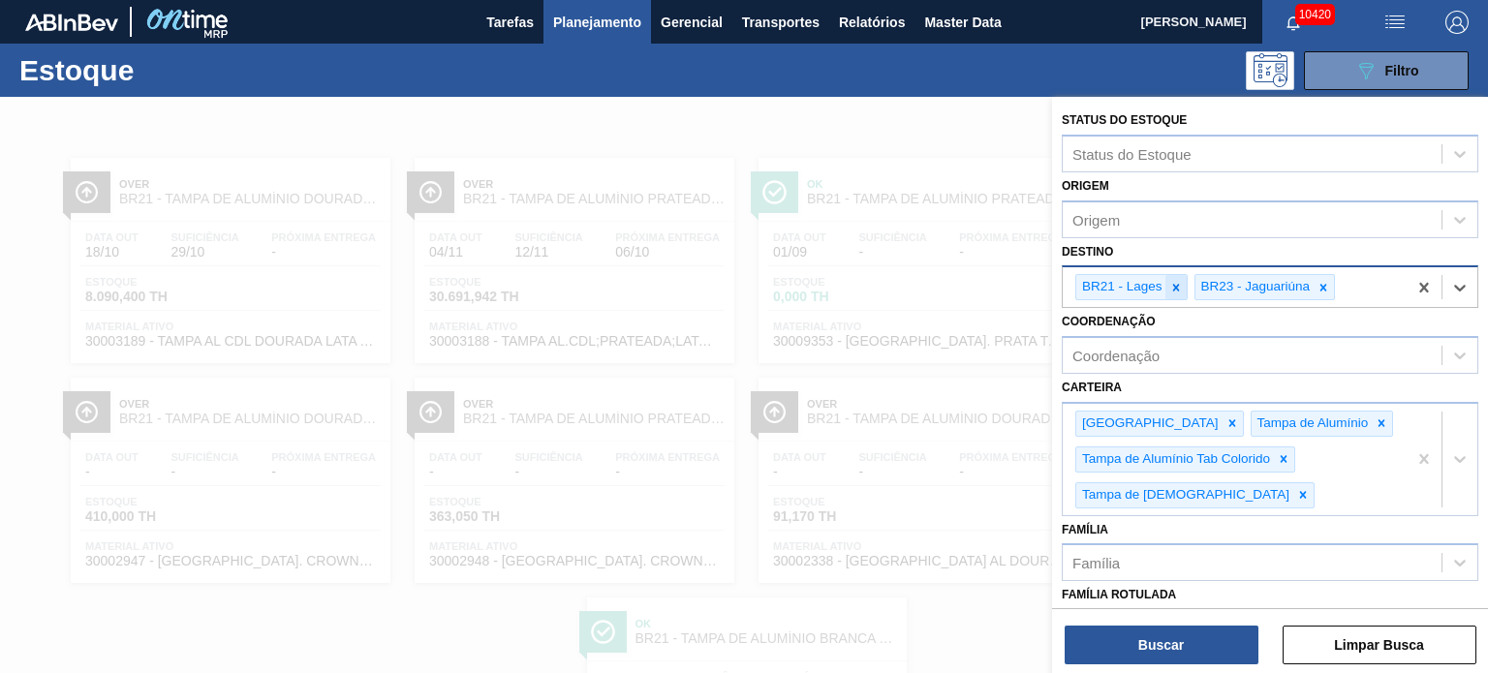
click at [1172, 286] on icon at bounding box center [1176, 288] width 14 height 14
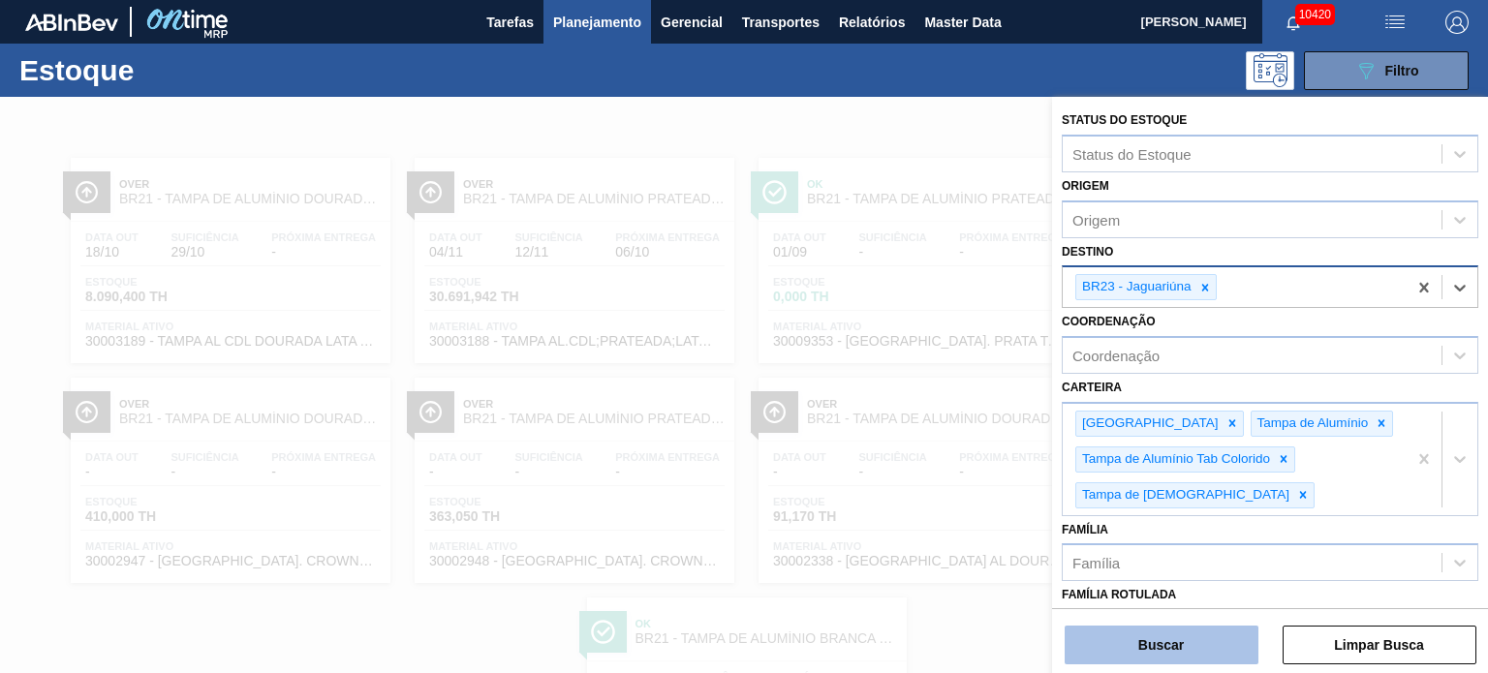
click at [1189, 644] on button "Buscar" at bounding box center [1161, 645] width 194 height 39
